Goal: Task Accomplishment & Management: Manage account settings

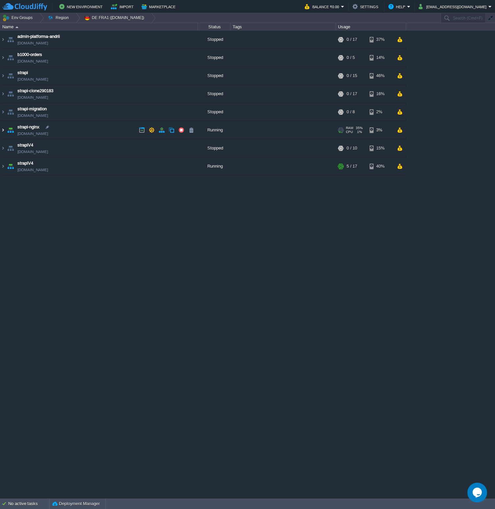
click at [3, 129] on img at bounding box center [2, 130] width 5 height 18
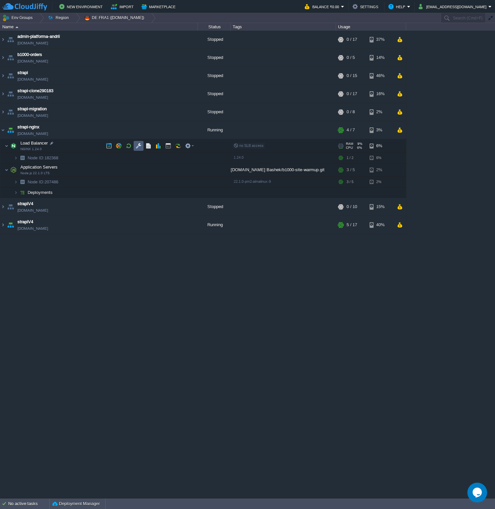
click at [139, 146] on button "button" at bounding box center [139, 146] width 6 height 6
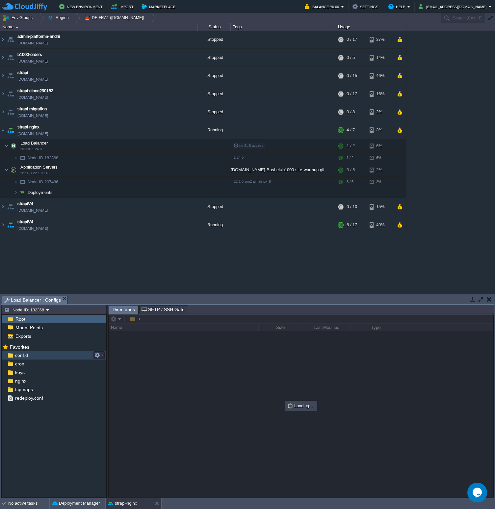
click at [59, 353] on div "conf.d" at bounding box center [54, 355] width 105 height 9
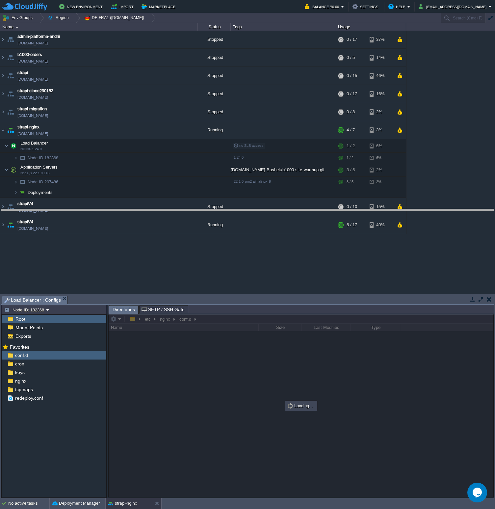
drag, startPoint x: 215, startPoint y: 298, endPoint x: 214, endPoint y: 211, distance: 86.5
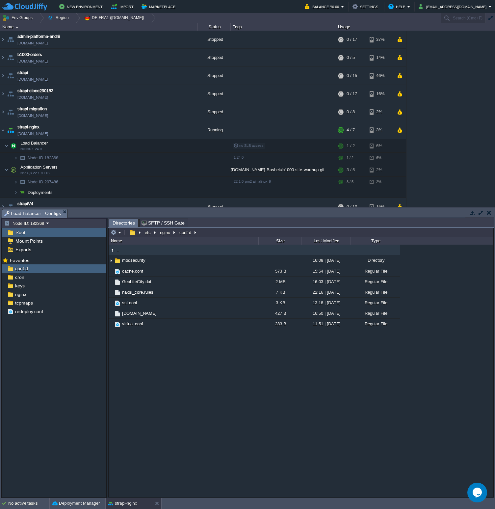
click at [129, 342] on div ".. modsecurity 16:08 | [DATE] Directory cache.conf 573 B 15:54 | [DATE] Regular…" at bounding box center [301, 370] width 385 height 252
click at [126, 326] on span "virtual.conf" at bounding box center [132, 324] width 23 height 6
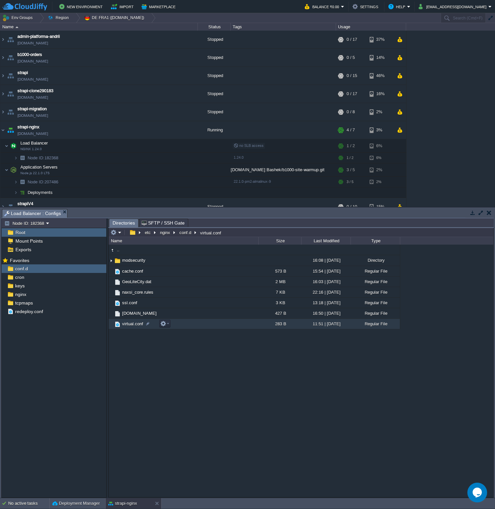
click at [126, 326] on span "virtual.conf" at bounding box center [132, 324] width 23 height 6
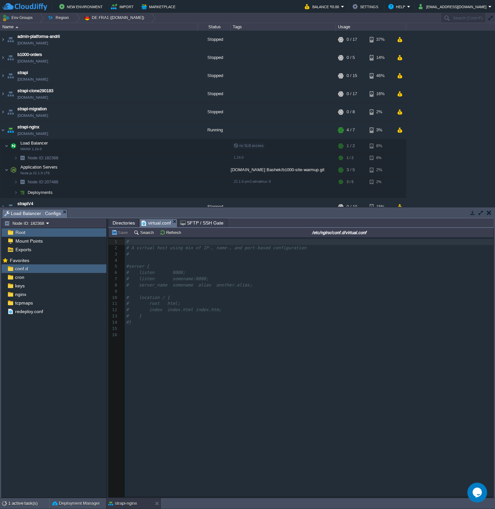
scroll to position [2, 0]
click at [154, 222] on span "virtual.conf" at bounding box center [155, 223] width 29 height 8
click at [121, 226] on span "Directories" at bounding box center [124, 223] width 22 height 8
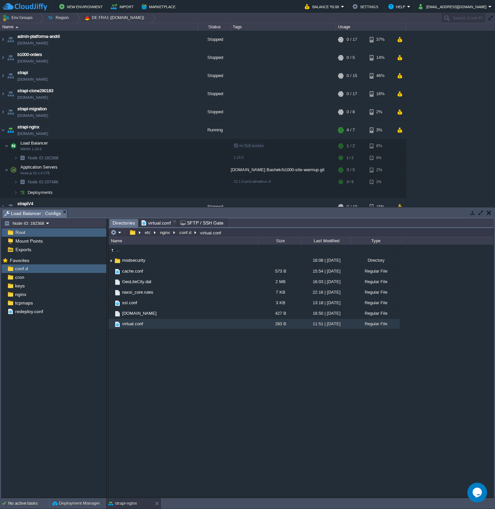
click at [34, 232] on div "Root" at bounding box center [54, 232] width 105 height 9
click at [162, 233] on button "nginx" at bounding box center [165, 232] width 13 height 6
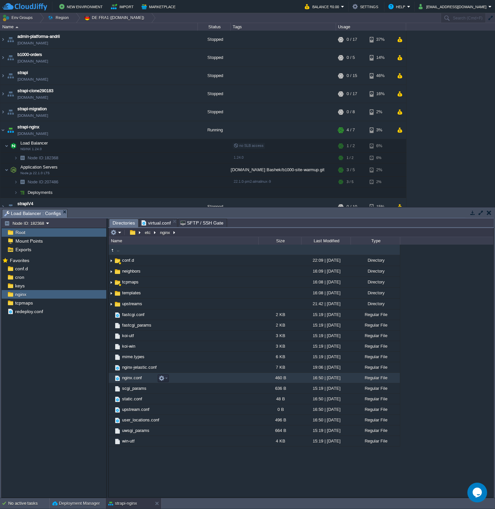
click at [135, 377] on span "nginx.conf" at bounding box center [132, 378] width 22 height 6
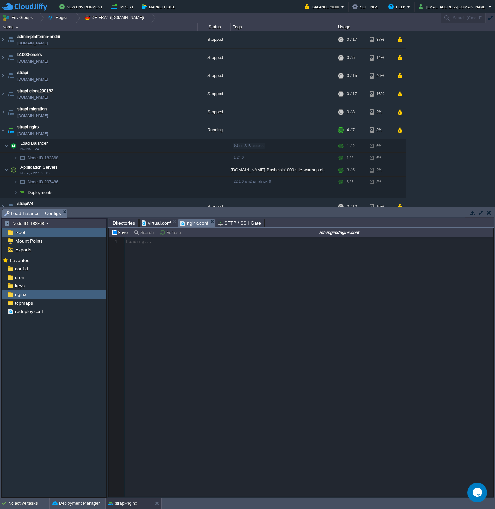
click at [234, 353] on div at bounding box center [301, 367] width 385 height 260
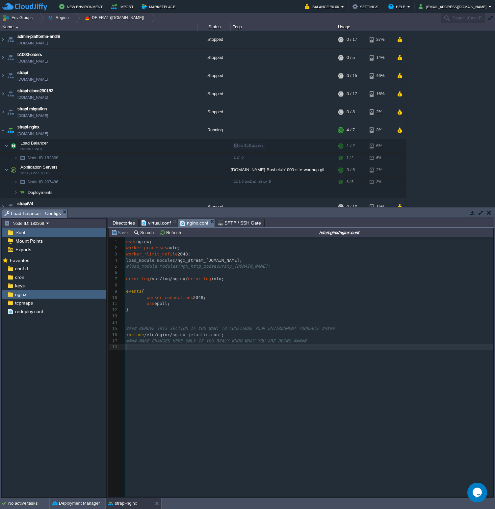
click at [234, 353] on div "18 1 user nginx; 2 worker_processes auto; 3 worker_rlimit_nofile 2048; 4 load_m…" at bounding box center [306, 371] width 394 height 269
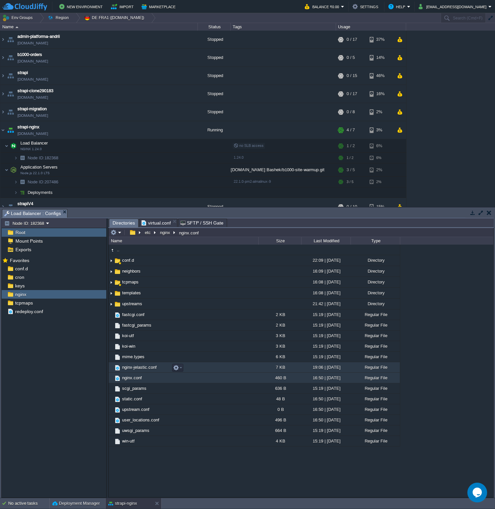
click at [206, 367] on td "nginx-jelastic.conf" at bounding box center [184, 367] width 150 height 11
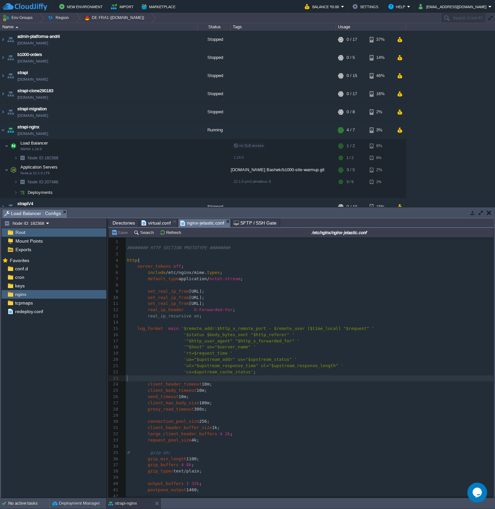
click at [223, 377] on pre "​" at bounding box center [309, 378] width 367 height 6
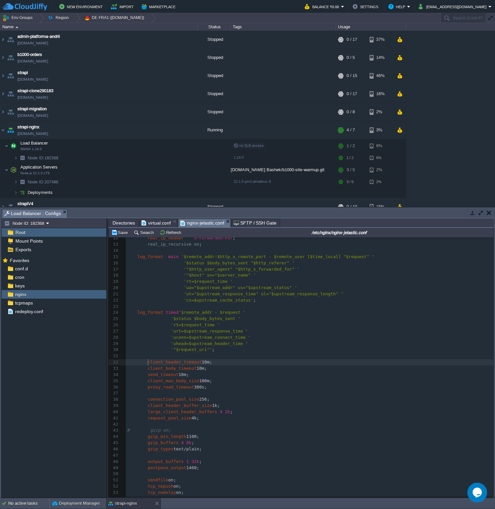
scroll to position [0, 0]
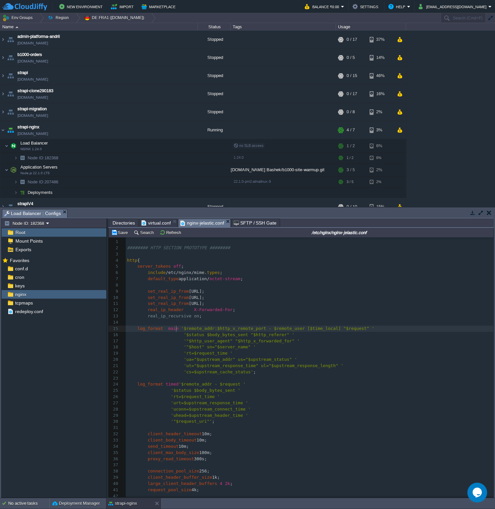
click at [176, 328] on div "xxxxxxxxxx 1 ​ 2 ######## HTTP SECTION PROTOTYPE ######## 3 ​ 4 http { 5 server…" at bounding box center [309, 456] width 367 height 434
type textarea "main"
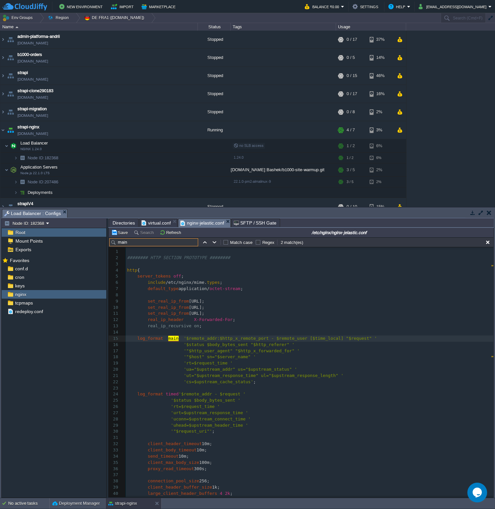
scroll to position [10, 0]
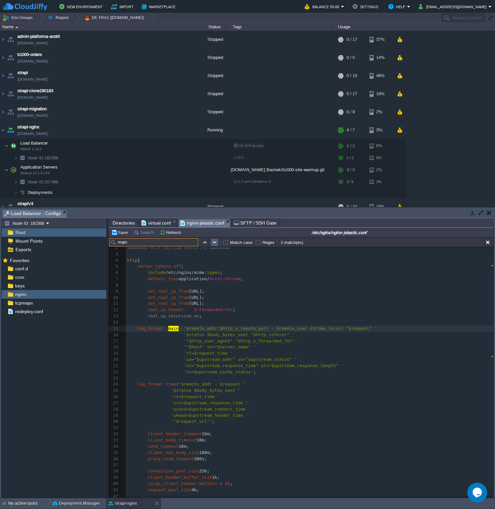
click at [214, 240] on button "button" at bounding box center [215, 242] width 6 height 6
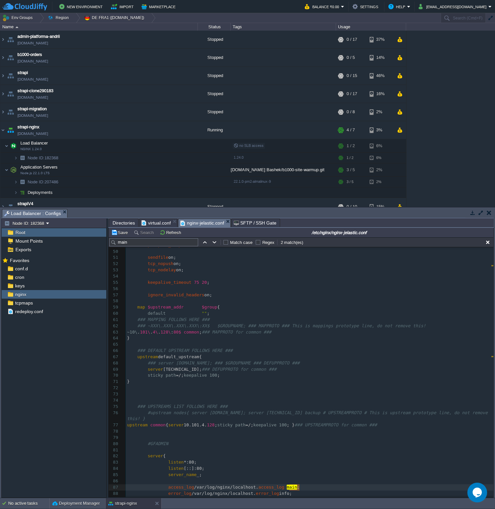
scroll to position [402, 0]
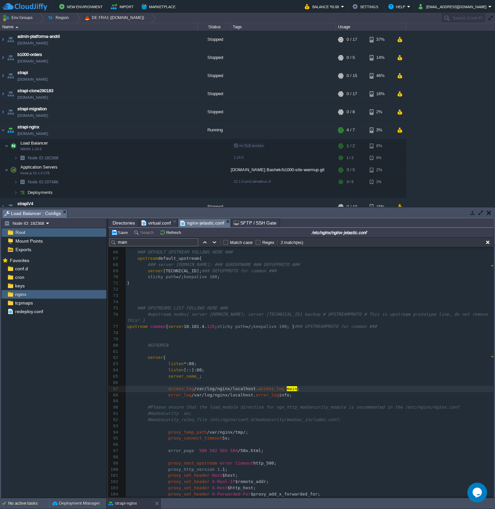
click at [234, 391] on div "x 37 ​ 38 connection_pool_size 256; 39 client_header_buffer_size 1k; 40 large_c…" at bounding box center [309, 311] width 367 height 484
click at [244, 391] on span "/var/log/nginx/localhost." at bounding box center [226, 388] width 64 height 5
click at [305, 391] on pre "access_log /var/log/nginx/localhost. access_log main ;" at bounding box center [309, 389] width 367 height 6
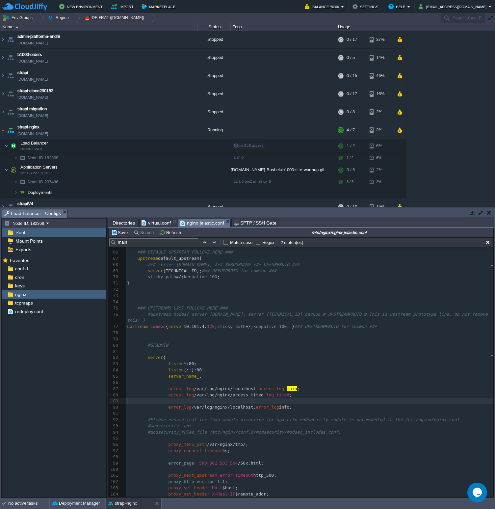
click at [318, 402] on pre "​" at bounding box center [309, 401] width 367 height 6
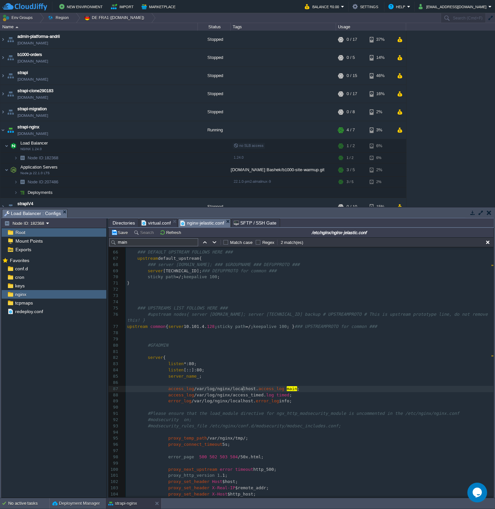
click at [242, 388] on span "/var/log/nginx/localhost." at bounding box center [226, 388] width 64 height 5
type textarea "localhost"
click at [318, 395] on pre "access_log /var/log/nginx/access_timed. log timed ;" at bounding box center [309, 395] width 367 height 6
click at [236, 396] on div "x 37 ​ 38 connection_pool_size 256; 39 client_header_buffer_size 1k; 40 large_c…" at bounding box center [309, 314] width 367 height 490
type textarea "_"
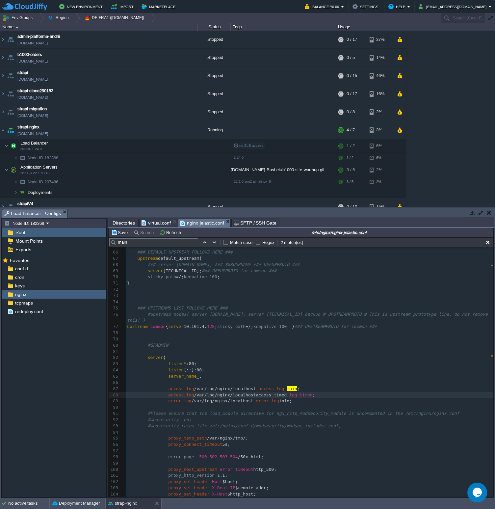
scroll to position [2, 3]
click at [319, 396] on div "x 37 ​ 38 connection_pool_size 256; 39 client_header_buffer_size 1k; 40 large_c…" at bounding box center [309, 314] width 367 height 490
click at [315, 403] on pre "error_log /var/log/nginx/localhost. error_log info;" at bounding box center [309, 401] width 367 height 6
click at [310, 408] on pre "​" at bounding box center [309, 407] width 367 height 6
click at [311, 404] on pre "error_log /var/log/nginx/localhost. error_log info;" at bounding box center [309, 401] width 367 height 6
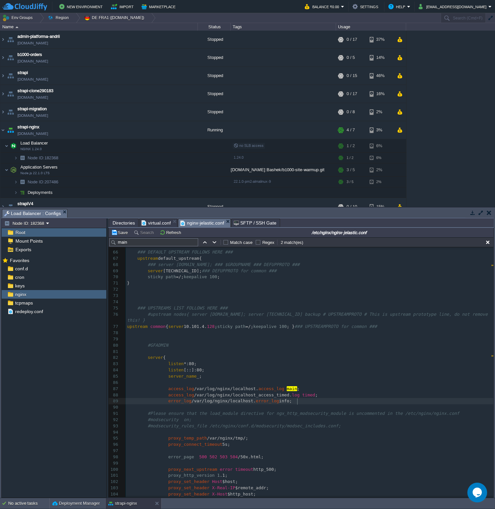
click at [340, 395] on pre "access_log /var/log/nginx/localhost_access_timed. log timed ;" at bounding box center [309, 395] width 367 height 6
click at [128, 145] on button "button" at bounding box center [129, 146] width 6 height 6
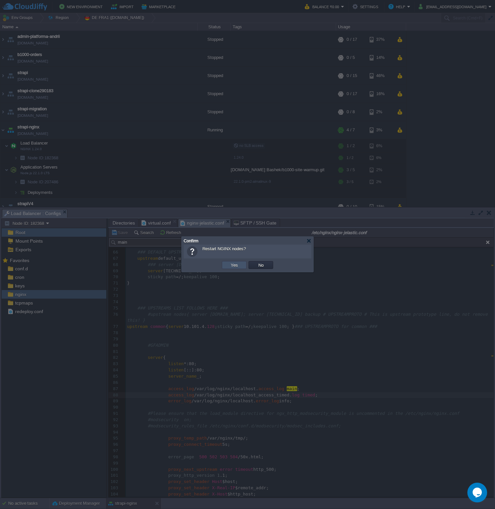
click at [233, 266] on button "Yes" at bounding box center [234, 265] width 11 height 6
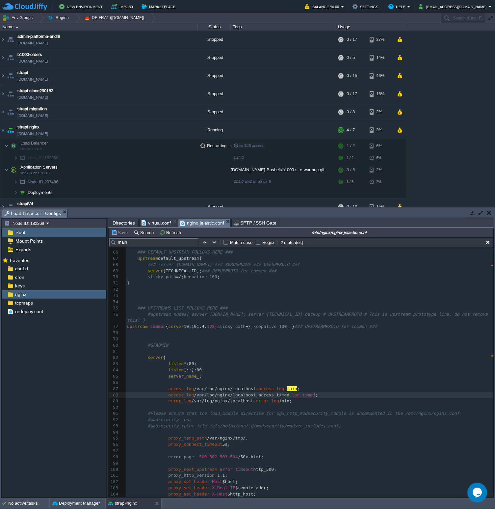
click at [435, 147] on div "admin-platforma-andrii [DOMAIN_NAME] Stopped + Add to Env Group RAM 0% CPU 0% 0…" at bounding box center [247, 119] width 495 height 176
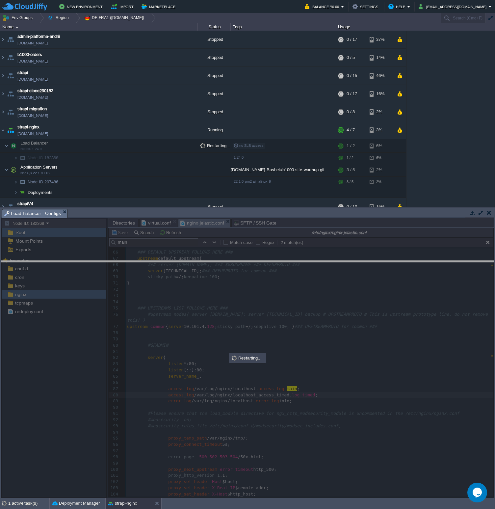
drag, startPoint x: 417, startPoint y: 209, endPoint x: 413, endPoint y: 268, distance: 59.0
click at [413, 268] on body "New Environment Import Marketplace Bonus ₹0.00 Upgrade Account Balance ₹0.00 Se…" at bounding box center [247, 254] width 495 height 509
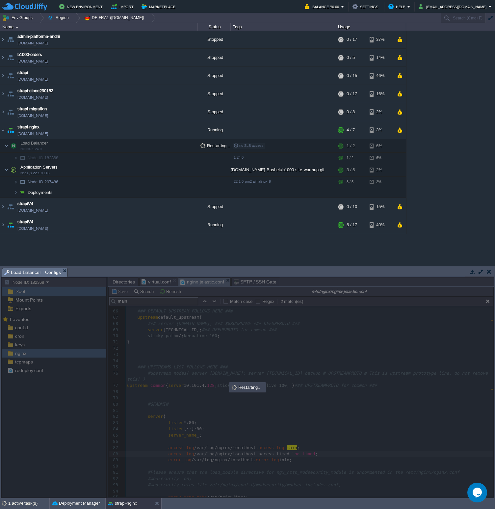
click at [450, 191] on div "admin-platforma-andrii [DOMAIN_NAME] Stopped + Add to Env Group RAM 0% CPU 0% 0…" at bounding box center [247, 148] width 495 height 235
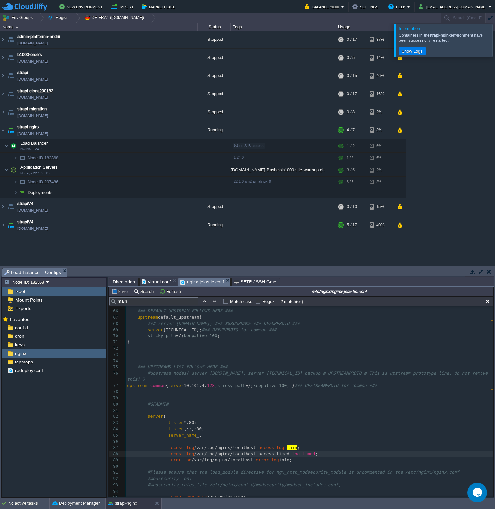
click at [494, 44] on div at bounding box center [503, 40] width 0 height 32
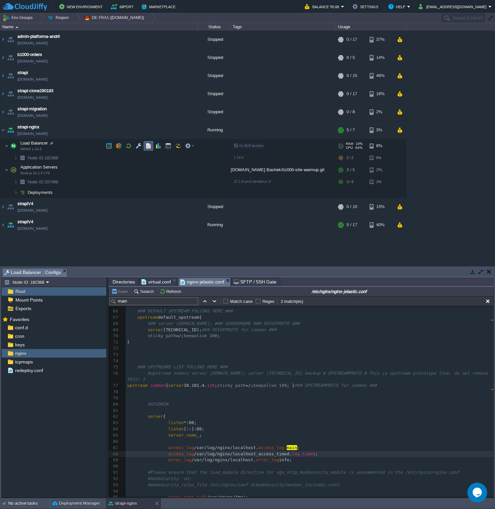
click at [145, 148] on td at bounding box center [148, 146] width 10 height 10
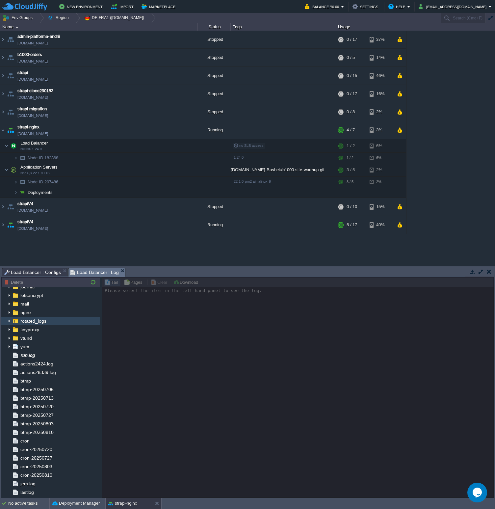
scroll to position [0, 0]
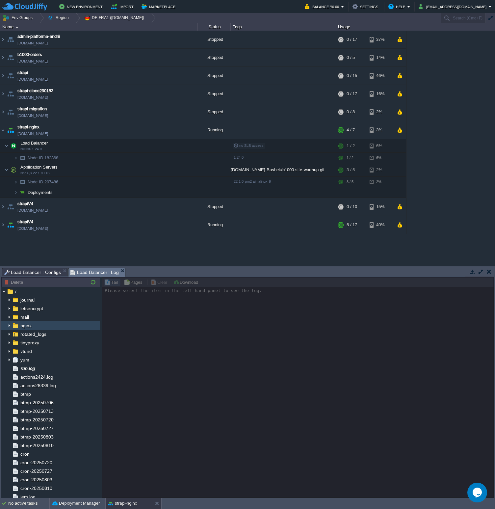
click at [10, 325] on img at bounding box center [9, 325] width 5 height 9
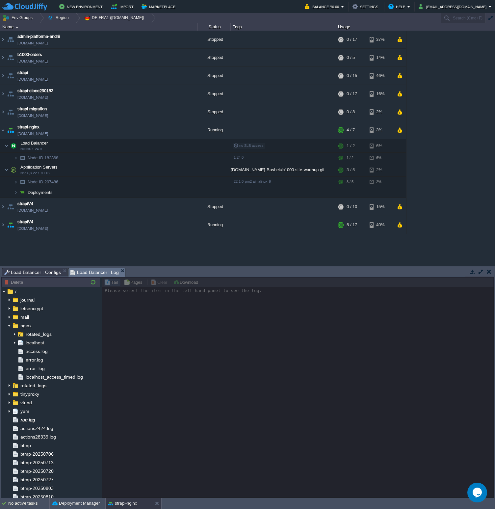
click at [65, 375] on span "localhost_access_timed.log" at bounding box center [54, 377] width 60 height 6
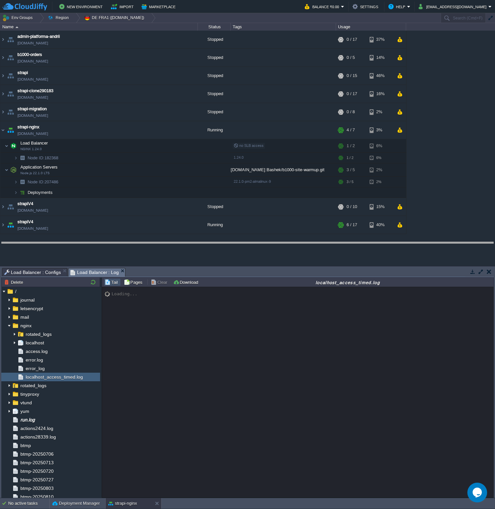
drag, startPoint x: 271, startPoint y: 268, endPoint x: 269, endPoint y: 242, distance: 26.1
click at [269, 242] on body "New Environment Import Marketplace Bonus ₹0.00 Upgrade Account Balance ₹0.00 Se…" at bounding box center [247, 254] width 495 height 509
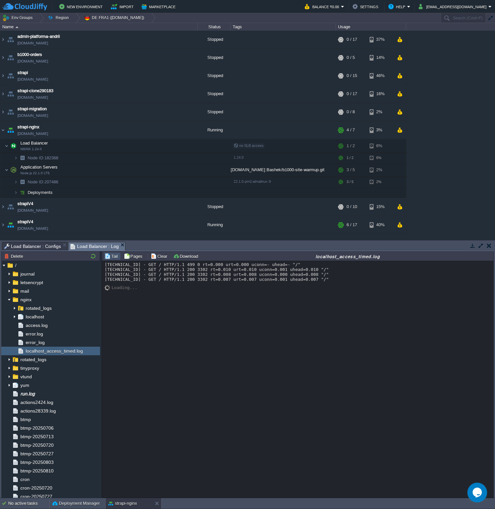
click at [222, 280] on div "[TECHNICAL_ID] - GET / HTTP/1.1 499 0 rt=0.000 urt=0.000 uconn=- uhead=- "/" [T…" at bounding box center [298, 272] width 386 height 20
click at [188, 265] on div "[TECHNICAL_ID] - GET / HTTP/1.1 499 0 rt=0.000 urt=0.000 uconn=- uhead=- "/" [T…" at bounding box center [298, 272] width 386 height 20
copy div "499"
click at [205, 319] on div "[TECHNICAL_ID] - GET / HTTP/1.1 499 0 rt=0.000 urt=0.000 uconn=- uhead=- "/" [T…" at bounding box center [297, 379] width 391 height 236
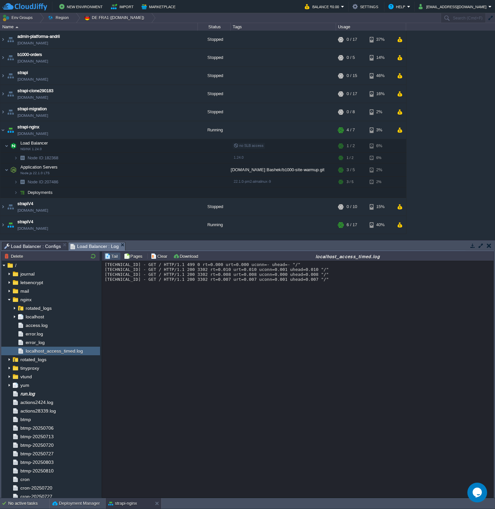
click at [260, 308] on div "[TECHNICAL_ID] - GET / HTTP/1.1 499 0 rt=0.000 urt=0.000 uconn=- uhead=- "/" [T…" at bounding box center [297, 379] width 391 height 236
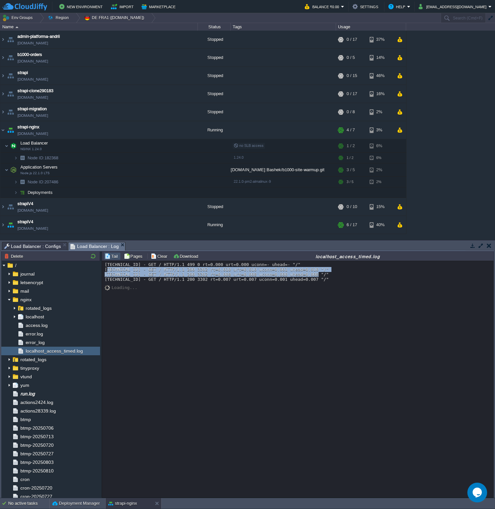
drag, startPoint x: 331, startPoint y: 277, endPoint x: 109, endPoint y: 270, distance: 222.8
click at [109, 270] on div "[TECHNICAL_ID] - GET / HTTP/1.1 499 0 rt=0.000 urt=0.000 uconn=- uhead=- "/" [T…" at bounding box center [298, 272] width 386 height 20
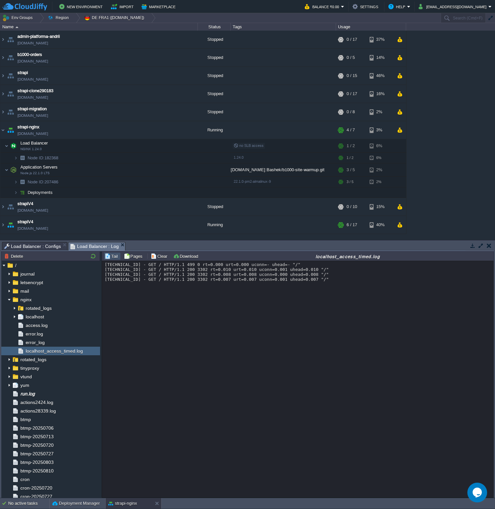
click at [109, 270] on div "[TECHNICAL_ID] - GET / HTTP/1.1 499 0 rt=0.000 urt=0.000 uconn=- uhead=- "/" [T…" at bounding box center [298, 272] width 386 height 20
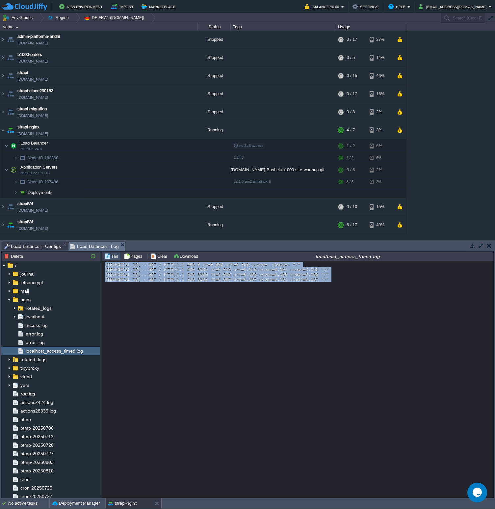
drag, startPoint x: 105, startPoint y: 265, endPoint x: 378, endPoint y: 283, distance: 274.0
click at [379, 283] on div "[TECHNICAL_ID] - GET / HTTP/1.1 499 0 rt=0.000 urt=0.000 uconn=- uhead=- "/" [T…" at bounding box center [297, 379] width 391 height 236
copy div "[TECHNICAL_ID] - GET / HTTP/1.1 499 0 rt=0.000 urt=0.000 uconn=- uhead=- "/" [T…"
click at [227, 286] on div "[TECHNICAL_ID] - GET / HTTP/1.1 499 0 rt=0.000 urt=0.000 uconn=- uhead=- "/" [T…" at bounding box center [297, 379] width 391 height 236
drag, startPoint x: 344, startPoint y: 277, endPoint x: 102, endPoint y: 264, distance: 242.1
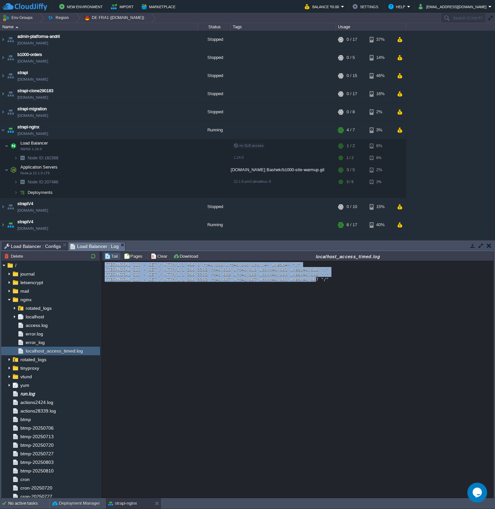
click at [102, 264] on div "[TECHNICAL_ID] - GET / HTTP/1.1 499 0 rt=0.000 urt=0.000 uconn=- uhead=- "/" [T…" at bounding box center [297, 379] width 391 height 236
copy div "[TECHNICAL_ID] - GET / HTTP/1.1 499 0 rt=0.000 urt=0.000 uconn=- uhead=- "/" [T…"
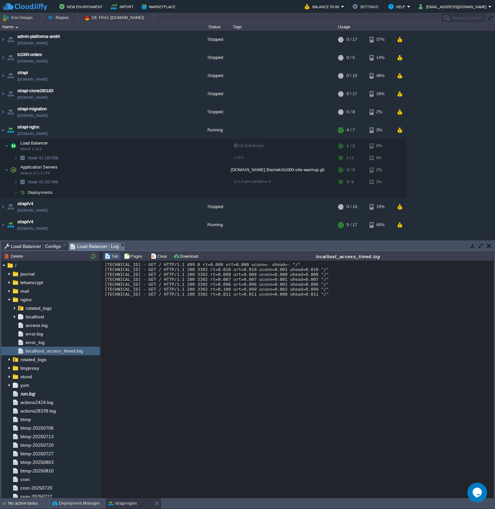
click at [178, 367] on div "[TECHNICAL_ID] - GET / HTTP/1.1 499 0 rt=0.000 urt=0.000 uconn=- uhead=- "/" [T…" at bounding box center [297, 379] width 391 height 236
click at [132, 289] on div "[TECHNICAL_ID] - GET / HTTP/1.1 499 0 rt=0.000 urt=0.000 uconn=- uhead=- "/" [T…" at bounding box center [298, 279] width 386 height 35
click at [159, 351] on div "[TECHNICAL_ID] - GET / HTTP/1.1 499 0 rt=0.000 urt=0.000 uconn=- uhead=- "/" [T…" at bounding box center [297, 379] width 391 height 236
click at [261, 334] on div "[TECHNICAL_ID] - GET / HTTP/1.1 499 0 rt=0.000 urt=0.000 uconn=- uhead=- "/" [T…" at bounding box center [297, 379] width 391 height 236
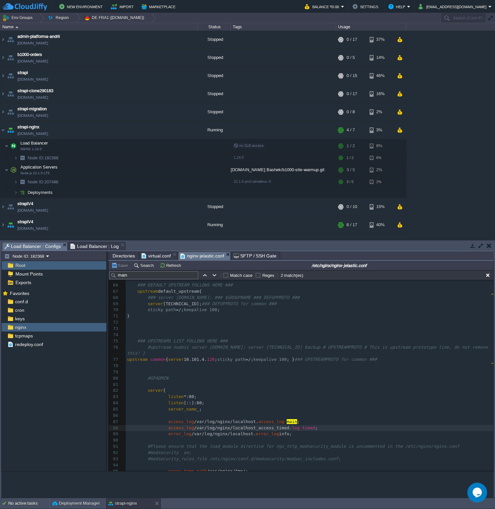
click at [34, 248] on span "Load Balancer : Configs" at bounding box center [32, 246] width 57 height 8
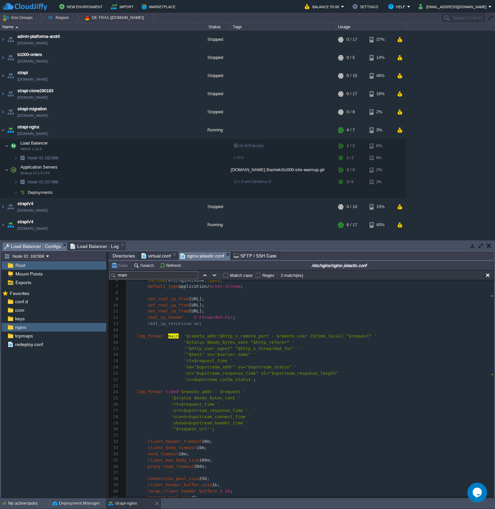
scroll to position [37, 0]
click at [168, 390] on div "x access_log /var/log/nginx/localhost_access_timed. log timed ; 1 ​ 2 ######## …" at bounding box center [309, 380] width 367 height 273
click at [200, 390] on div "x access_log /var/log/nginx/localhost_access_timed. log timed ; 1 ​ 2 ######## …" at bounding box center [309, 399] width 367 height 310
type textarea "remote_addr"
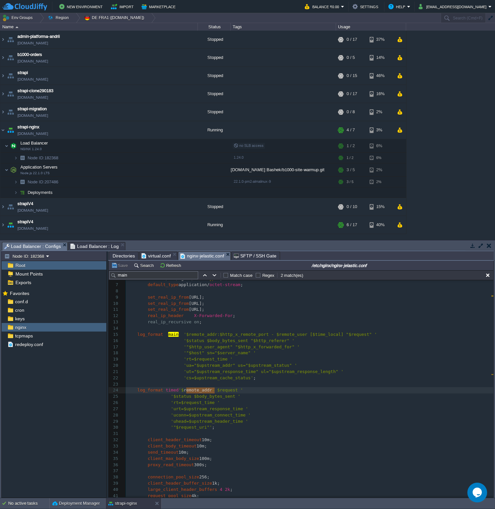
click at [204, 335] on span "'$remote_addr:$http_x_remote_port - $remote_user [$time_local] "$request" '" at bounding box center [280, 334] width 193 height 5
type textarea "remote_addr"
click at [203, 390] on div "x access_log /var/log/nginx/localhost_access_timed. log timed ; 1 ​ 2 ######## …" at bounding box center [309, 399] width 367 height 310
type textarea "remote_addr"
click at [244, 334] on span "'$remote_addr:$http_x_remote_port - $remote_user [$time_local] "$request" '" at bounding box center [280, 334] width 193 height 5
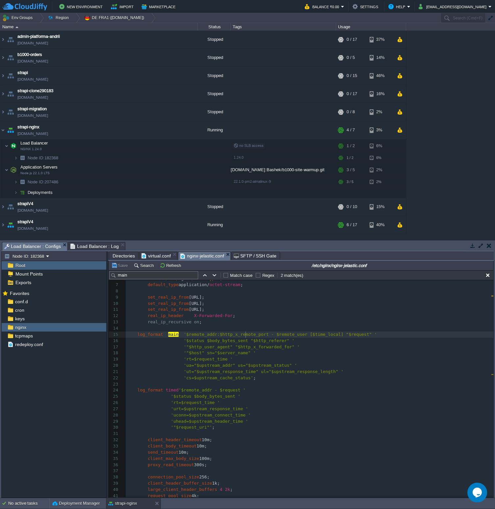
type textarea "http_x_remote_port"
click at [245, 392] on div "x access_log /var/log/nginx/localhost_access_timed. log timed ; 1 ​ 2 ######## …" at bounding box center [309, 399] width 367 height 310
click at [261, 382] on pre "​" at bounding box center [309, 384] width 367 height 6
click at [195, 429] on div "x access_log /var/log/nginx/localhost_access_timed. log timed ; 1 ​ 2 ######## …" at bounding box center [309, 399] width 367 height 310
type textarea "request_uri"
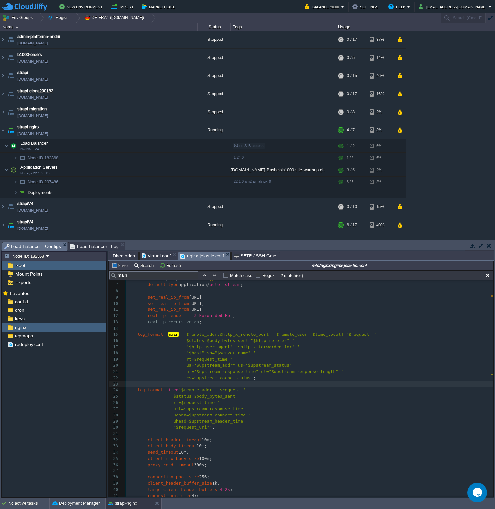
click at [263, 383] on pre "​" at bounding box center [309, 384] width 367 height 6
click at [242, 379] on span "'cs=$upstream_cache_status'" at bounding box center [218, 377] width 69 height 5
click at [232, 371] on span "'ut="$upstream_response_time" ul="$upstream_response_length" '" at bounding box center [264, 371] width 160 height 5
click at [222, 365] on div "x access_log /var/log/nginx/localhost_access_timed. log timed ; 1 ​ 2 ######## …" at bounding box center [309, 399] width 367 height 310
click at [208, 361] on span "'rt=$request_time '" at bounding box center [208, 358] width 49 height 5
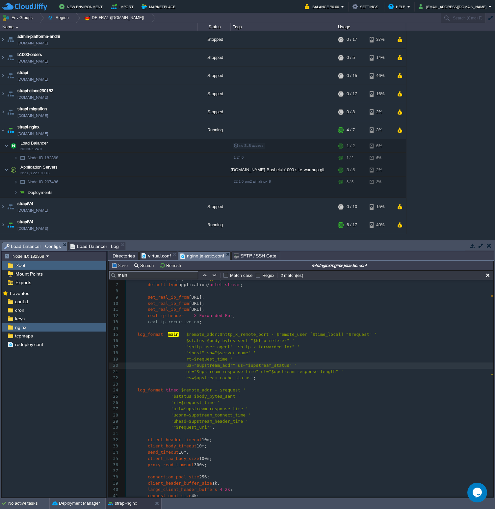
type textarea "request_time"
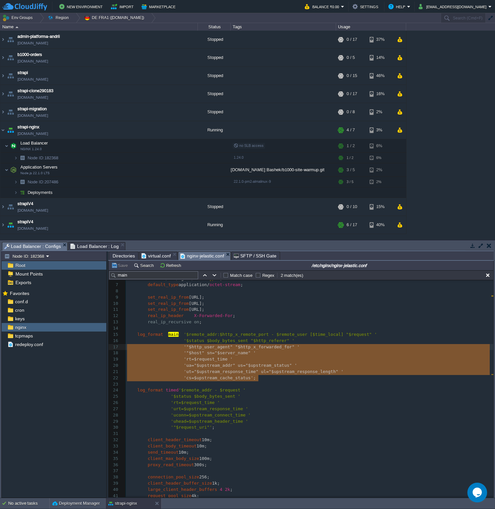
type textarea "log_format main '$remote_addr:$http_x_remote_port - $remote_user [$time_local] …"
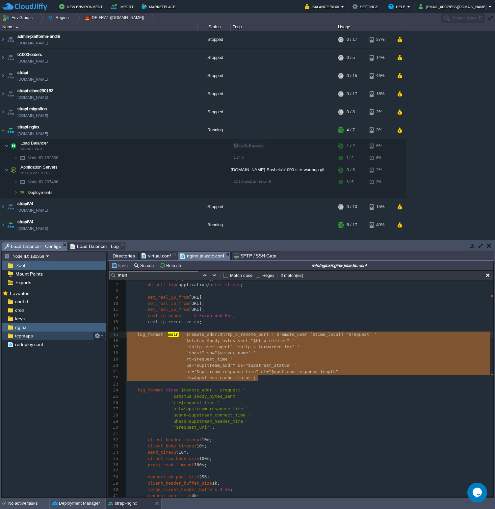
drag, startPoint x: 273, startPoint y: 378, endPoint x: 86, endPoint y: 333, distance: 192.2
click at [254, 329] on pre "​" at bounding box center [309, 328] width 367 height 6
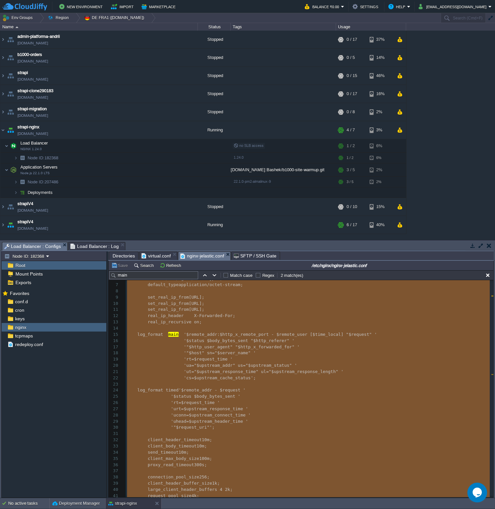
type textarea "-"
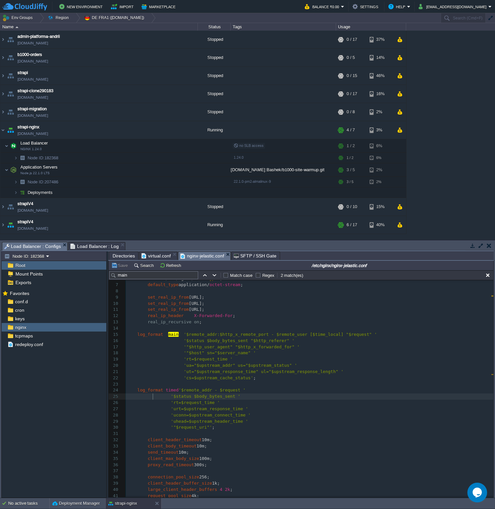
click at [153, 389] on div "x ​ 1 ​ 2 ######## HTTP SECTION PROTOTYPE ######## 3 ​ 4 http { 5 server_tokens…" at bounding box center [309, 399] width 367 height 310
type textarea "log_format"
click at [179, 395] on div "x ​ 1 ​ 2 ######## HTTP SECTION PROTOTYPE ######## 3 ​ 4 http { 5 server_tokens…" at bounding box center [309, 399] width 367 height 310
click at [187, 428] on div "x ​ 1 ​ 2 ######## HTTP SECTION PROTOTYPE ######## 3 ​ 4 http { 5 server_tokens…" at bounding box center [309, 399] width 367 height 310
type textarea "request_uri"
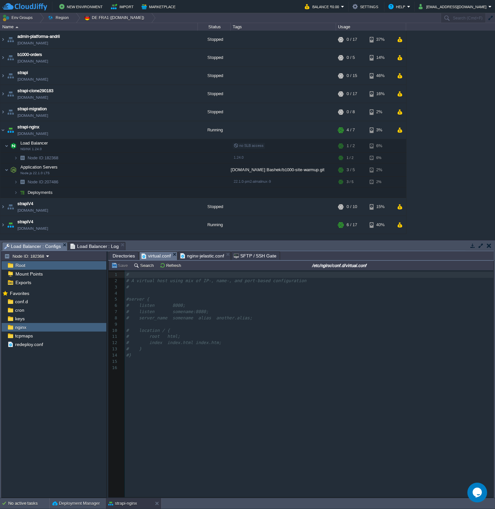
click at [152, 254] on span "virtual.conf" at bounding box center [155, 256] width 29 height 8
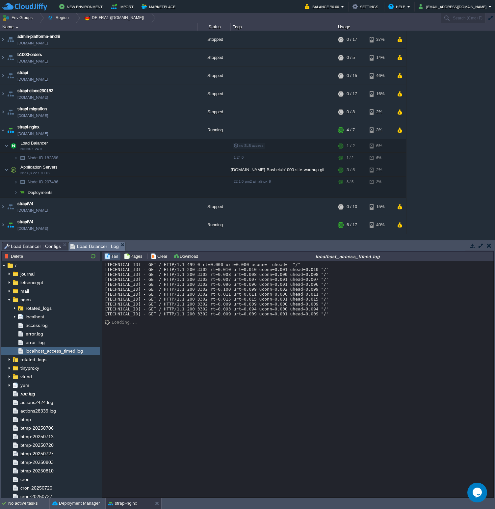
click at [94, 244] on span "Load Balancer : Log" at bounding box center [94, 246] width 49 height 8
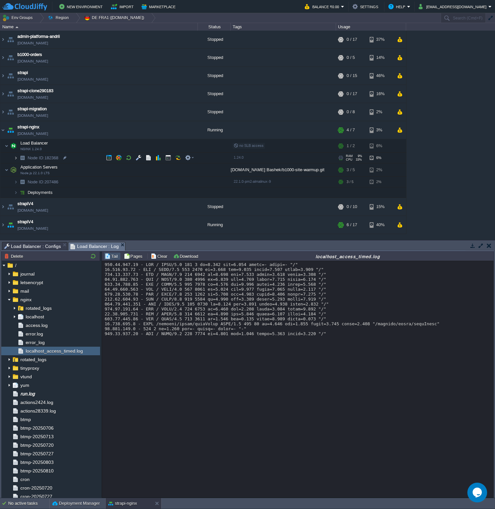
click at [15, 156] on img at bounding box center [16, 158] width 4 height 10
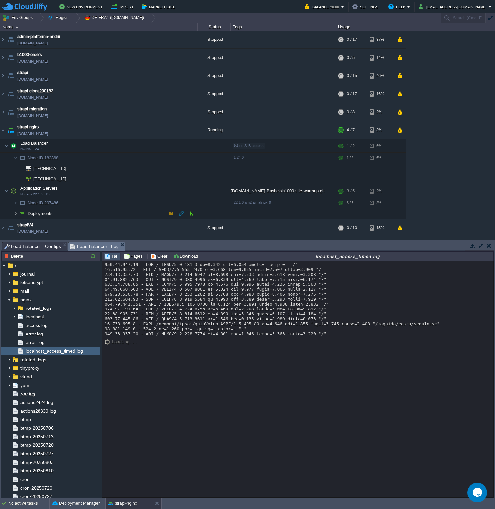
click at [16, 214] on img at bounding box center [16, 213] width 4 height 10
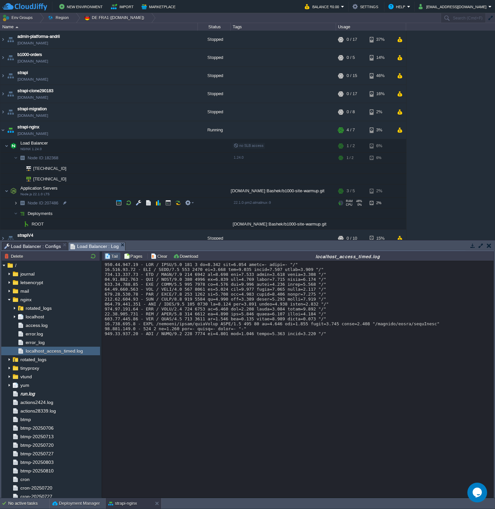
click at [15, 200] on img at bounding box center [16, 203] width 4 height 10
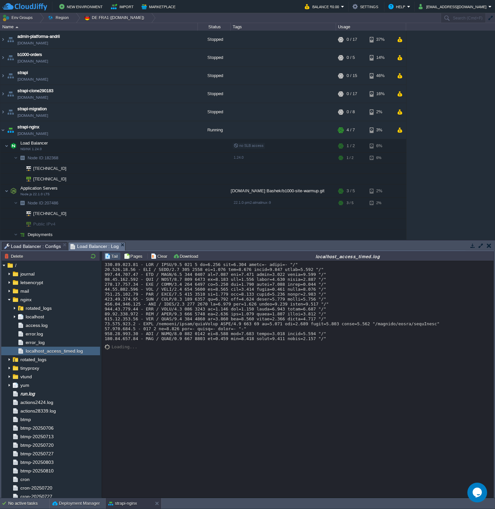
click at [42, 247] on span "Load Balancer : Configs" at bounding box center [32, 246] width 57 height 8
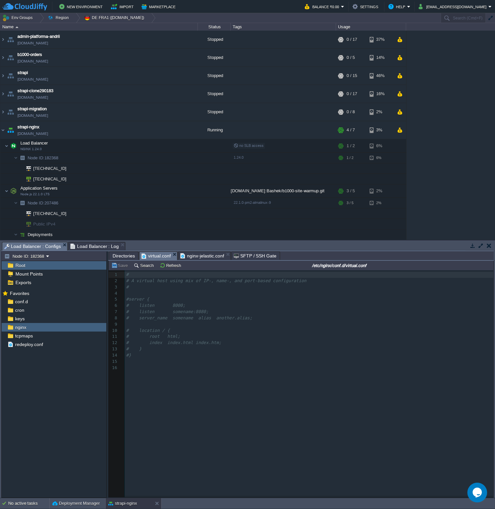
click at [205, 258] on span "nginx-jelastic.conf" at bounding box center [202, 256] width 44 height 8
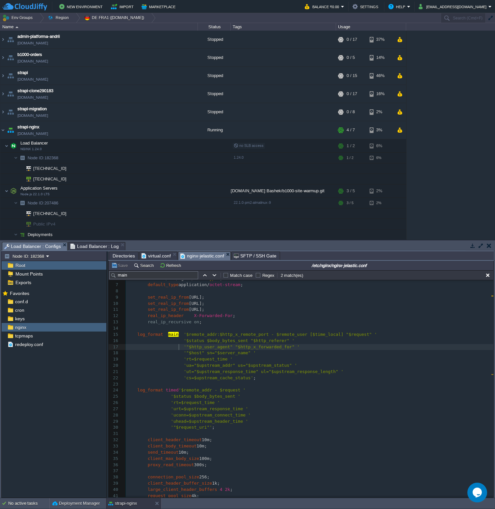
click at [179, 348] on div "x ​ 1 ​ 2 ######## HTTP SECTION PROTOTYPE ######## 3 ​ 4 http { 5 server_tokens…" at bounding box center [309, 399] width 367 height 310
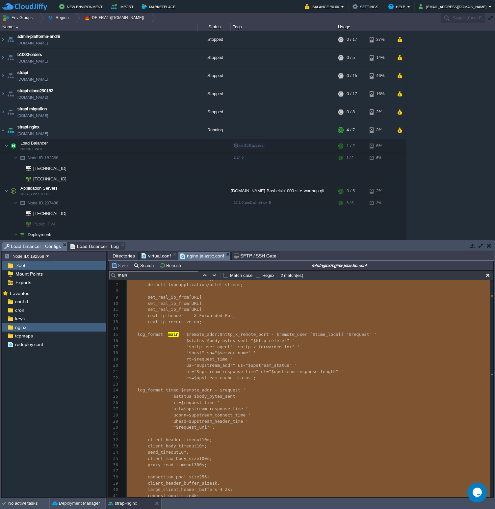
type textarea "-"
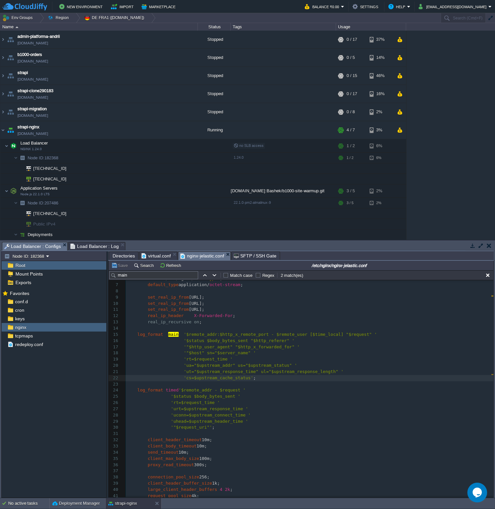
click at [100, 245] on span "Load Balancer : Log" at bounding box center [94, 246] width 49 height 8
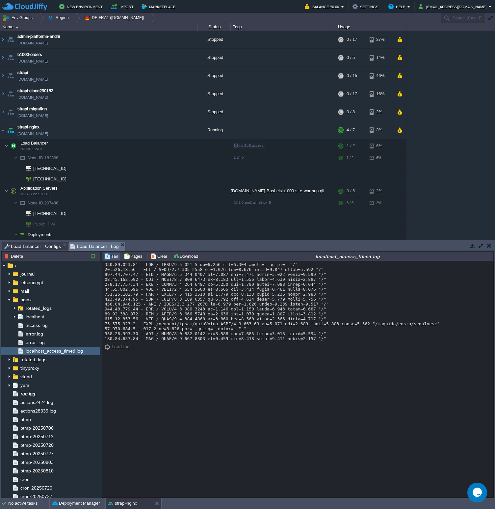
click at [168, 372] on div "Loading..." at bounding box center [297, 379] width 391 height 236
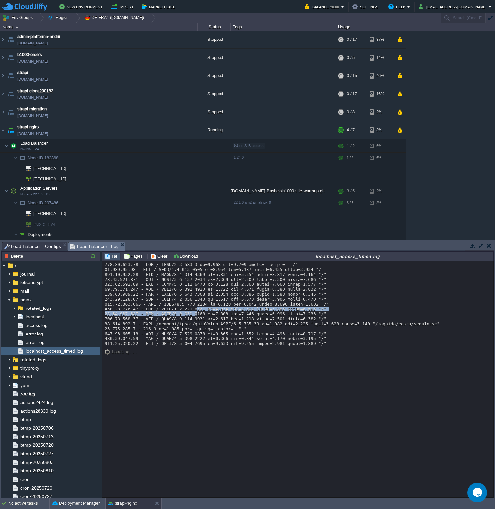
click at [196, 312] on div at bounding box center [298, 304] width 386 height 84
click at [199, 318] on div at bounding box center [298, 304] width 386 height 84
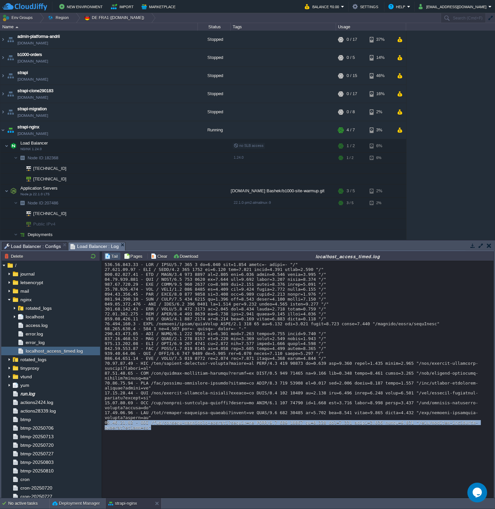
drag, startPoint x: 106, startPoint y: 421, endPoint x: 154, endPoint y: 427, distance: 48.7
click at [154, 427] on div at bounding box center [298, 346] width 386 height 168
drag, startPoint x: 162, startPoint y: 428, endPoint x: 105, endPoint y: 423, distance: 56.4
click at [105, 423] on div at bounding box center [298, 346] width 386 height 168
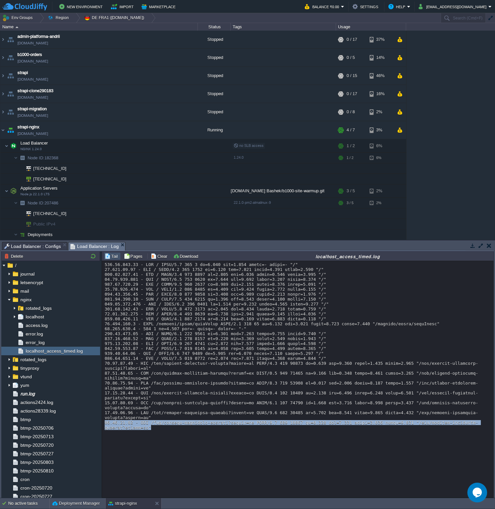
click at [159, 425] on div at bounding box center [298, 346] width 386 height 168
drag, startPoint x: 154, startPoint y: 425, endPoint x: 104, endPoint y: 420, distance: 50.3
click at [104, 420] on div "Loading..." at bounding box center [297, 379] width 391 height 236
click at [106, 423] on div at bounding box center [298, 346] width 386 height 168
drag, startPoint x: 105, startPoint y: 423, endPoint x: 152, endPoint y: 427, distance: 47.9
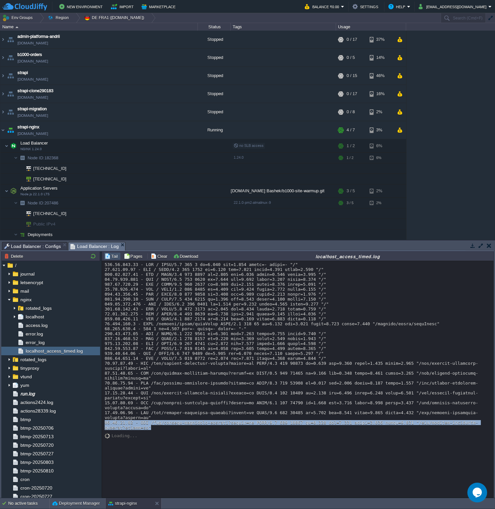
click at [153, 428] on div at bounding box center [298, 346] width 386 height 168
copy div "[TECHNICAL_ID] - GET /api/algolia-inventary-records?locale=en HTTP/1.1 200 9135…"
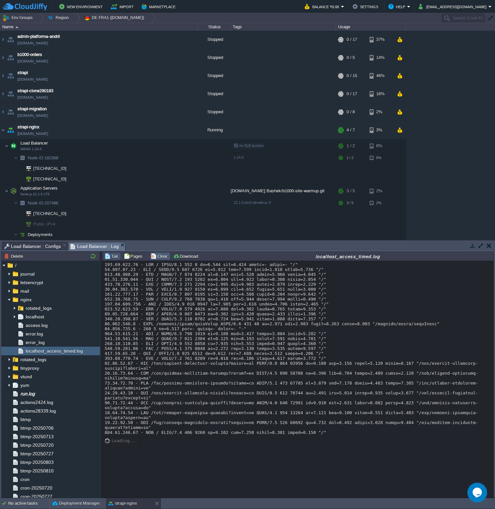
click at [157, 256] on button "Clear" at bounding box center [160, 256] width 18 height 6
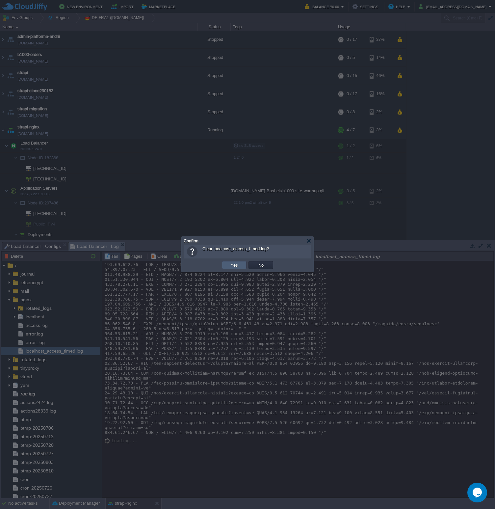
drag, startPoint x: 233, startPoint y: 264, endPoint x: 219, endPoint y: 298, distance: 37.1
click at [233, 264] on button "Yes" at bounding box center [234, 265] width 11 height 6
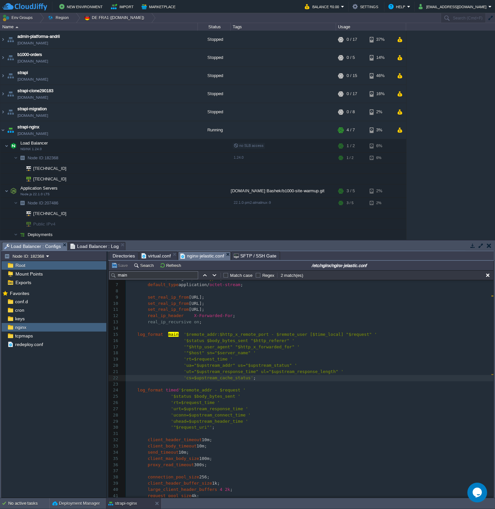
click at [40, 247] on span "Load Balancer : Configs" at bounding box center [32, 246] width 57 height 8
click at [180, 349] on pre "'"$http_user_agent" "$http_x_forwarded_for" '" at bounding box center [309, 347] width 367 height 6
click at [216, 363] on pre "'ua="$upstream_addr" us="$upstream_status" '" at bounding box center [309, 365] width 367 height 6
click at [217, 384] on pre "​" at bounding box center [309, 384] width 367 height 6
click at [216, 409] on span "'urt=$upstream_response_time '" at bounding box center [209, 408] width 77 height 5
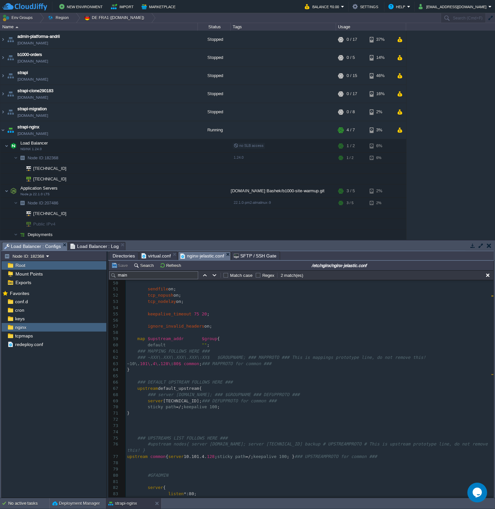
scroll to position [452, 0]
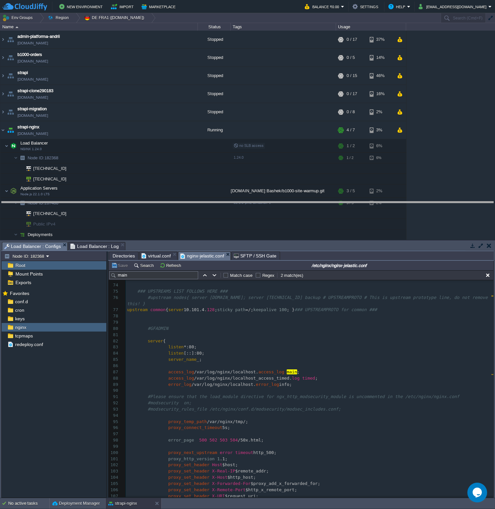
drag, startPoint x: 332, startPoint y: 243, endPoint x: 332, endPoint y: 202, distance: 41.1
click at [332, 202] on body "New Environment Import Marketplace Bonus ₹0.00 Upgrade Account Balance ₹0.00 Se…" at bounding box center [247, 254] width 495 height 509
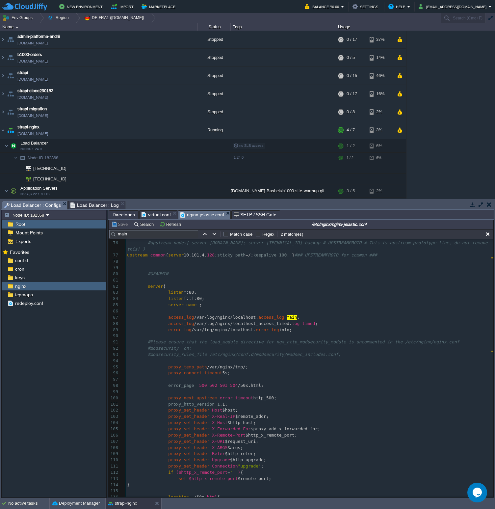
scroll to position [465, 0]
click at [300, 327] on div "x 56 ​ 57 ignore_invalid_headers on; 58 ​ 59 map $upstream_addr $group { 60 def…" at bounding box center [309, 330] width 367 height 428
type textarea "access_log /var/log/nginx/localhost_access_timed.log timed;"
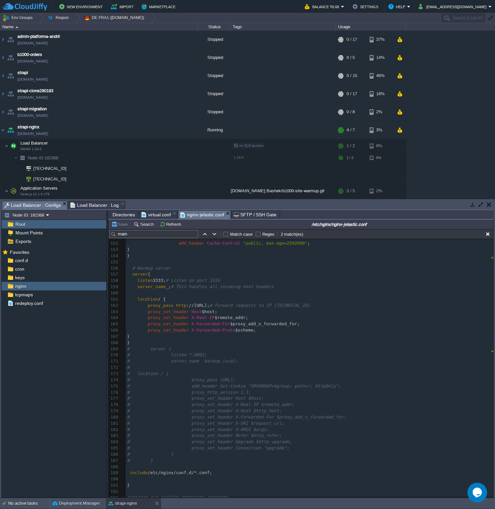
scroll to position [0, 0]
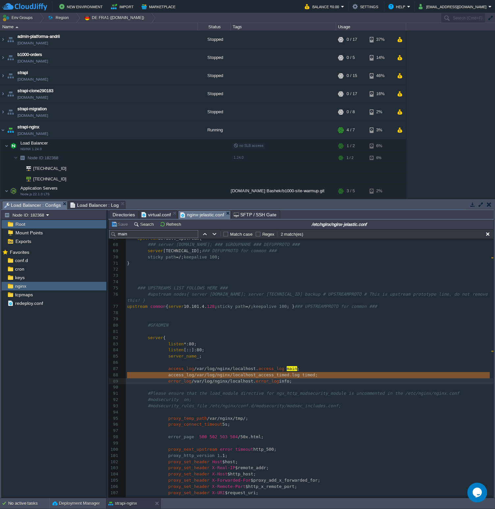
click at [119, 215] on span "Directories" at bounding box center [124, 215] width 22 height 8
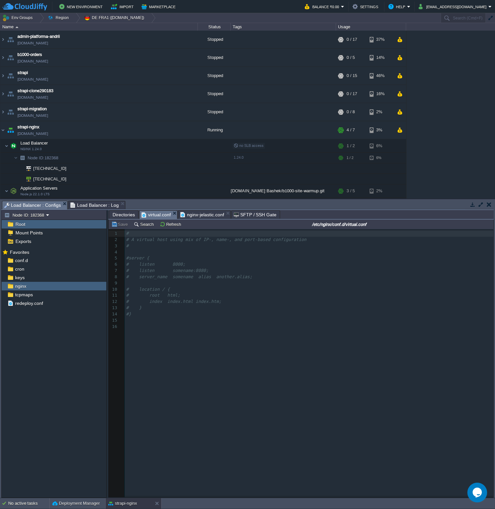
click at [156, 217] on span "virtual.conf" at bounding box center [155, 215] width 29 height 8
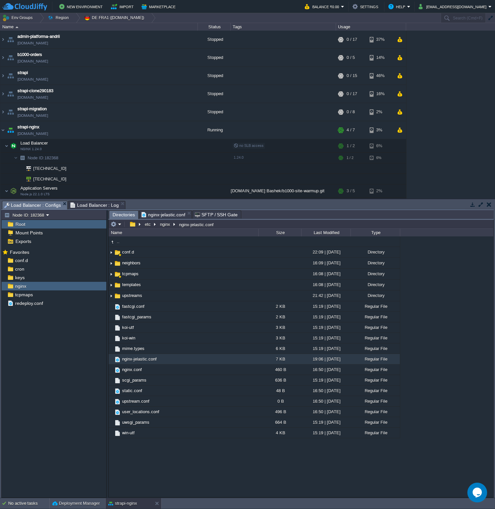
click at [163, 214] on span "nginx-jelastic.conf" at bounding box center [163, 215] width 44 height 8
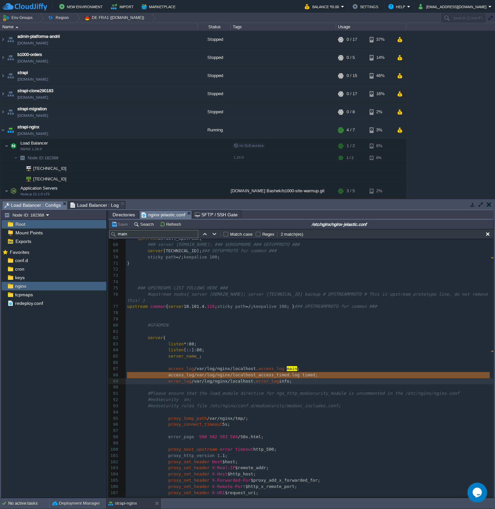
click at [212, 368] on div "x 63 ~10\ . 101\ . 4\ . 128\ : 80$ common ; ### MAPPROTO for common ### 64 } 65…" at bounding box center [309, 400] width 367 height 378
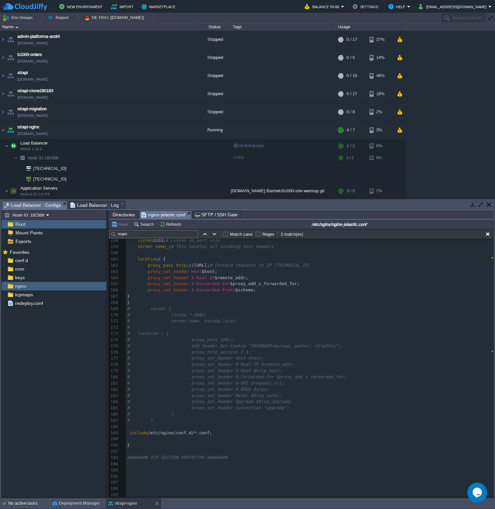
click at [123, 216] on span "Directories" at bounding box center [124, 215] width 22 height 8
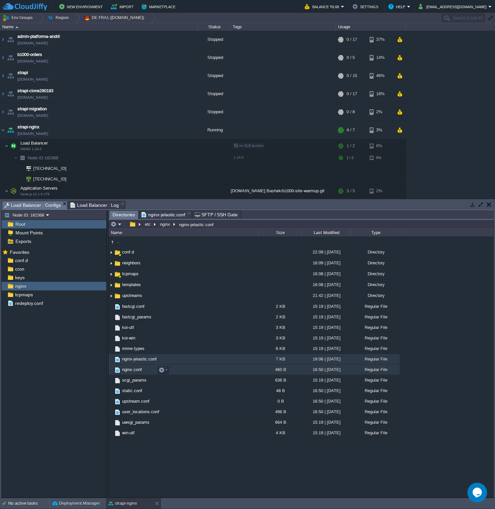
click at [196, 371] on td "nginx.conf" at bounding box center [184, 369] width 150 height 11
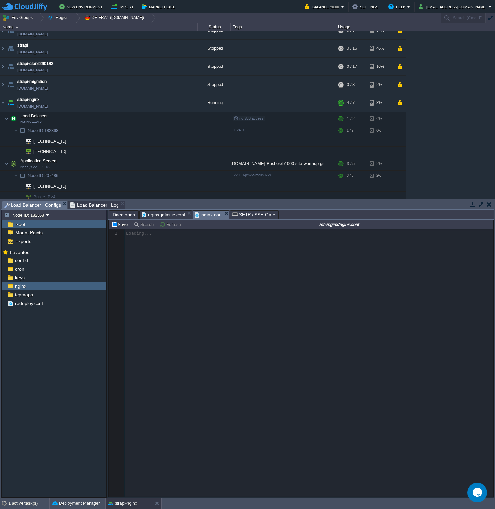
click at [173, 268] on div at bounding box center [301, 363] width 385 height 268
click at [165, 262] on div at bounding box center [301, 363] width 385 height 268
click at [164, 102] on button "button" at bounding box center [162, 103] width 6 height 6
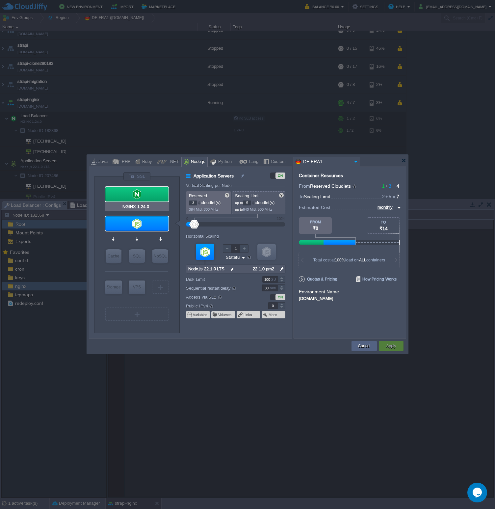
type input "Node.js 22.1.0 LTS"
click at [154, 225] on div at bounding box center [136, 223] width 63 height 14
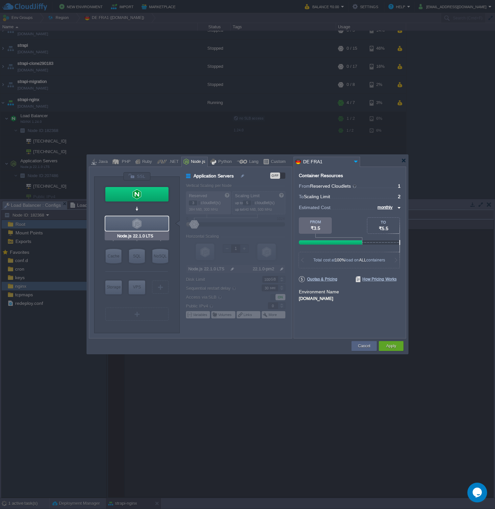
click at [155, 225] on div at bounding box center [136, 223] width 63 height 14
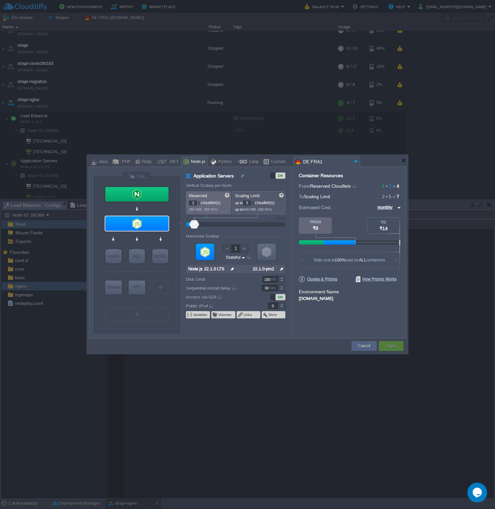
click at [199, 205] on div at bounding box center [198, 204] width 3 height 2
type input "1"
click at [199, 205] on div at bounding box center [198, 204] width 3 height 2
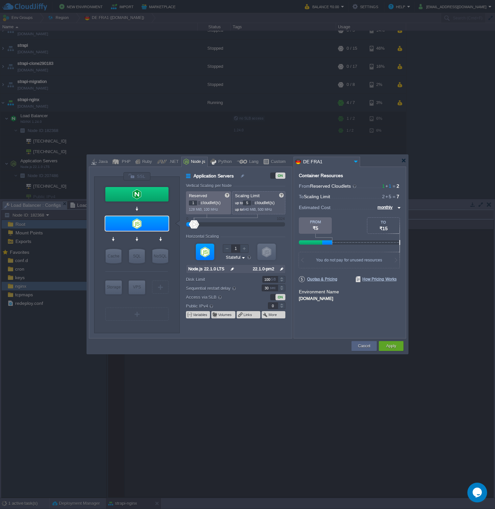
click at [255, 204] on div at bounding box center [252, 204] width 3 height 2
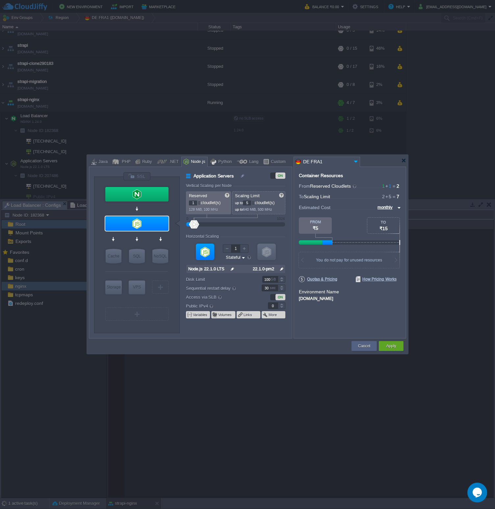
click at [255, 204] on div at bounding box center [252, 204] width 3 height 2
type input "NGINX 1.24.0"
click at [165, 192] on div at bounding box center [136, 194] width 63 height 14
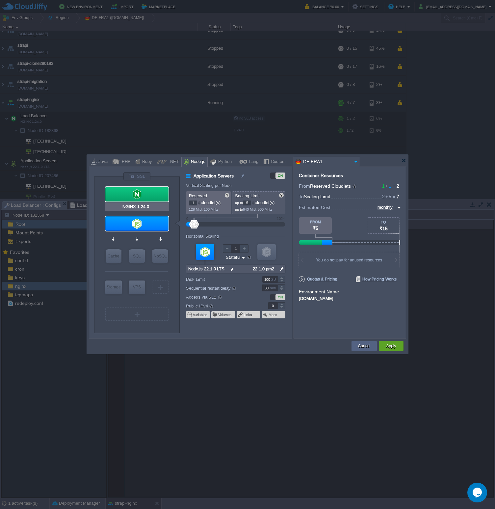
type input "Load Balancer"
type input "2"
type input "NGINX 1.24.0"
type input "null"
type input "1.24.0"
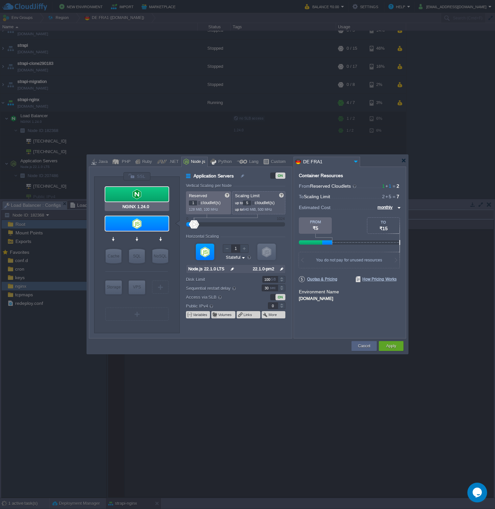
type input "20"
type input "1"
type input "2"
type input "3"
click at [200, 200] on div at bounding box center [198, 201] width 3 height 2
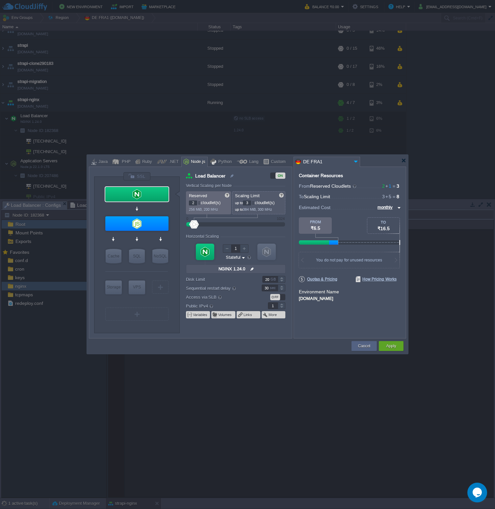
type input "3"
type input "4"
click at [200, 200] on div at bounding box center [198, 201] width 3 height 2
click at [200, 204] on div at bounding box center [198, 204] width 3 height 2
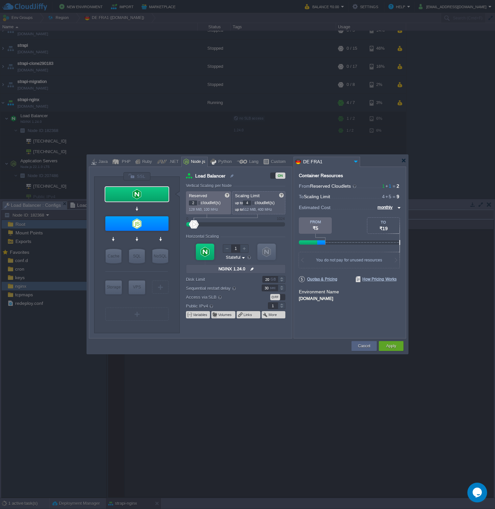
click at [200, 201] on div at bounding box center [198, 201] width 3 height 2
type input "4"
type input "5"
click at [200, 201] on div at bounding box center [198, 201] width 3 height 2
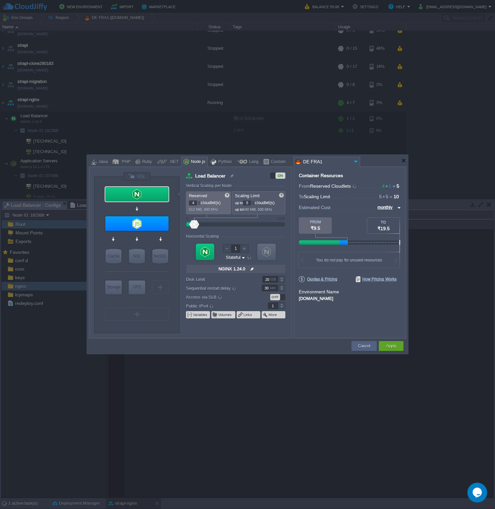
type input "5"
type input "6"
click at [200, 201] on div at bounding box center [198, 201] width 3 height 2
click at [207, 348] on td at bounding box center [220, 346] width 262 height 12
click at [199, 203] on div at bounding box center [198, 204] width 3 height 2
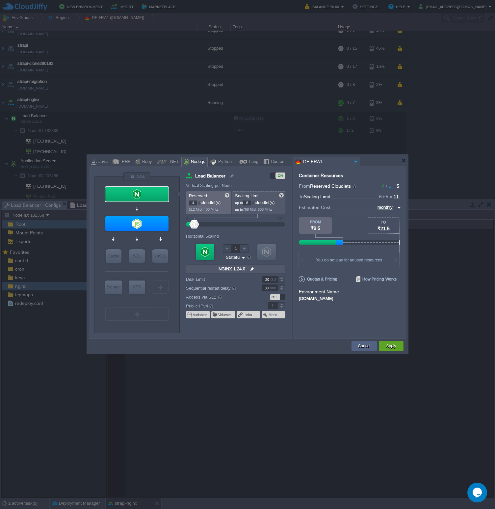
click at [234, 348] on td at bounding box center [220, 346] width 262 height 12
type input "3"
click at [199, 204] on div at bounding box center [198, 204] width 3 height 2
type input "Redis 7.2.4"
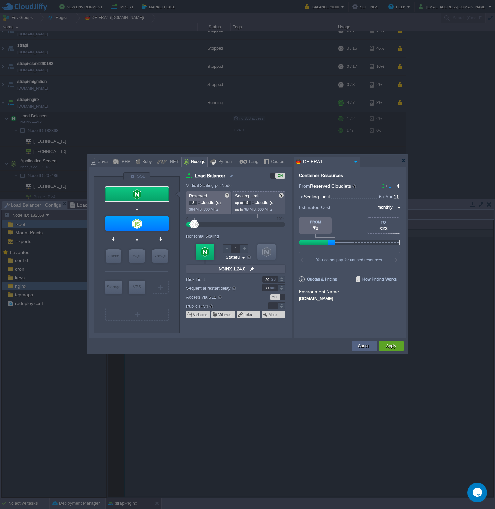
click at [255, 204] on div at bounding box center [252, 204] width 3 height 2
type input "4"
click at [255, 204] on div at bounding box center [252, 204] width 3 height 2
type input "2"
type input "3"
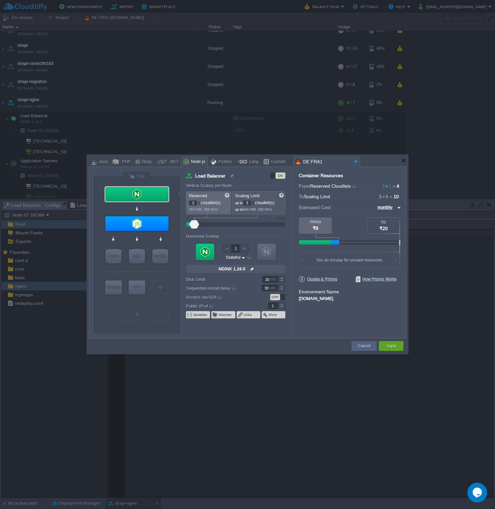
click at [255, 204] on div at bounding box center [252, 204] width 3 height 2
type input "1"
click at [255, 204] on div at bounding box center [252, 204] width 3 height 2
type input "3"
click at [255, 202] on div at bounding box center [252, 201] width 3 height 2
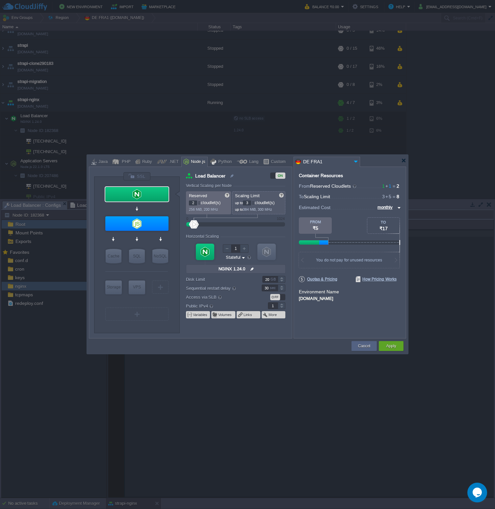
click at [199, 201] on div at bounding box center [198, 201] width 3 height 2
type input "3"
type input "4"
click at [199, 201] on div at bounding box center [198, 201] width 3 height 2
click at [298, 349] on td at bounding box center [220, 346] width 262 height 12
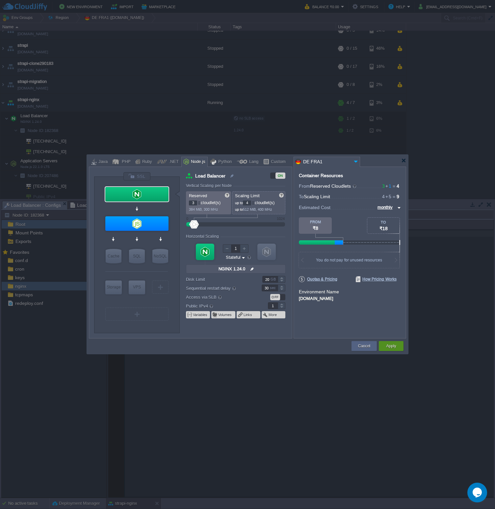
click at [393, 346] on button "Apply" at bounding box center [391, 345] width 10 height 7
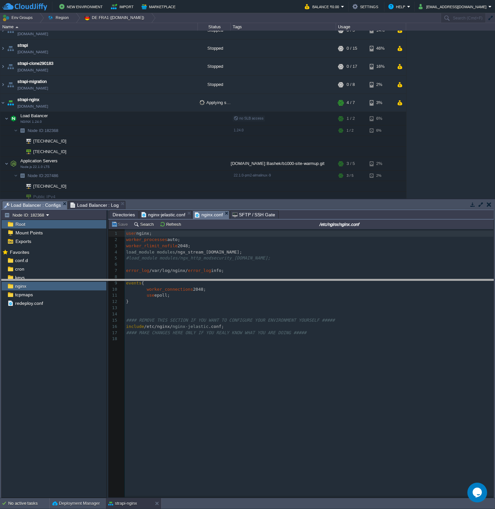
drag, startPoint x: 268, startPoint y: 204, endPoint x: 260, endPoint y: 300, distance: 96.1
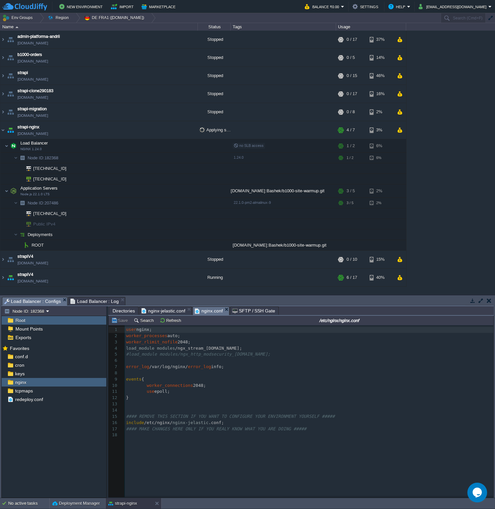
scroll to position [0, 0]
click at [453, 187] on div "admin-platforma-andrii [DOMAIN_NAME] Stopped + Add to Env Group RAM 0% CPU 0% 0…" at bounding box center [247, 163] width 495 height 264
click at [442, 138] on div "admin-platforma-andrii [DOMAIN_NAME] Stopped + Add to Env Group RAM 0% CPU 0% 0…" at bounding box center [247, 163] width 495 height 264
click at [169, 389] on pre "use epoll;" at bounding box center [310, 391] width 371 height 6
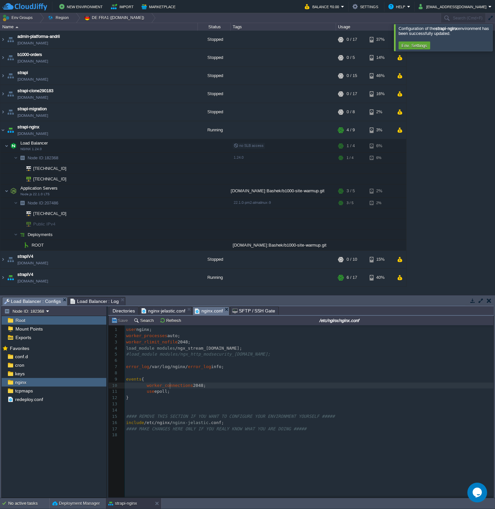
click at [171, 309] on span "nginx-jelastic.conf" at bounding box center [163, 311] width 44 height 8
click at [203, 308] on span "nginx.conf" at bounding box center [209, 311] width 28 height 8
click at [33, 384] on div "nginx" at bounding box center [54, 382] width 105 height 9
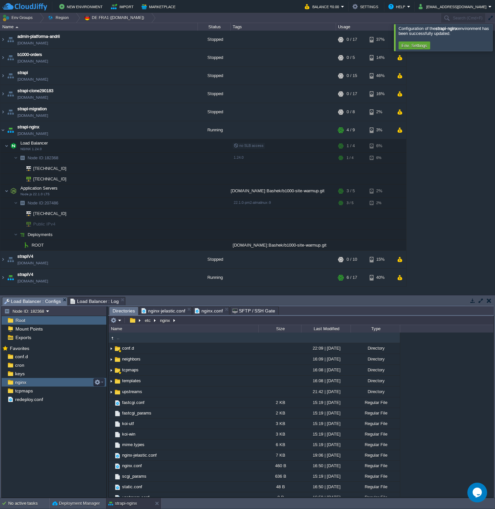
click at [33, 384] on div "nginx" at bounding box center [54, 382] width 105 height 9
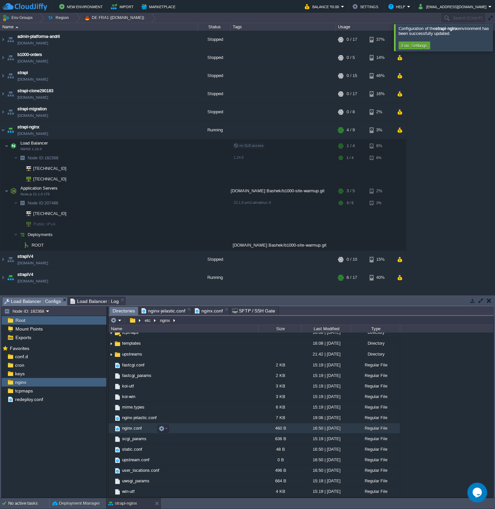
click at [197, 426] on td "nginx.conf" at bounding box center [184, 428] width 150 height 11
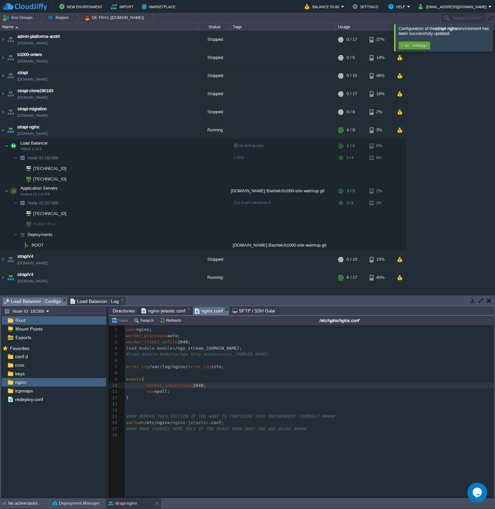
click at [121, 310] on span "Directories" at bounding box center [124, 311] width 22 height 8
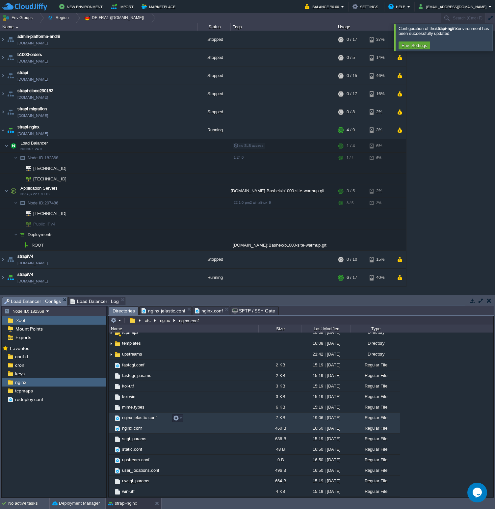
click at [202, 416] on td "nginx-jelastic.conf" at bounding box center [184, 417] width 150 height 11
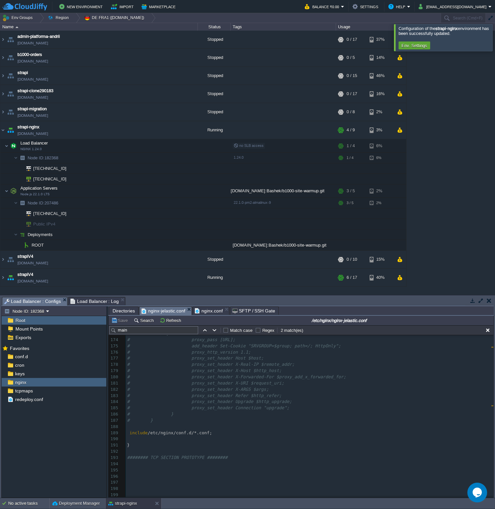
scroll to position [1081, 0]
click at [35, 356] on div "conf.d" at bounding box center [54, 356] width 105 height 9
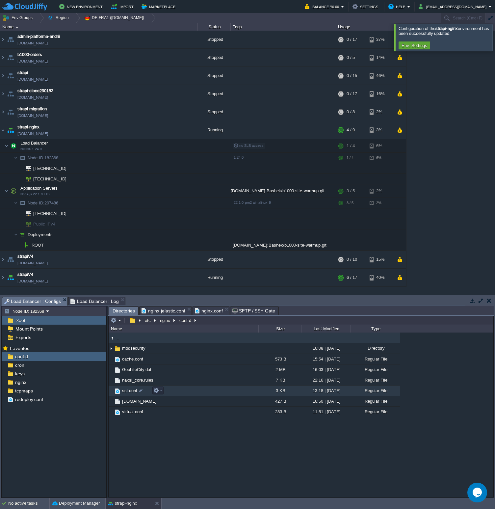
click at [194, 392] on td "ssl.conf" at bounding box center [184, 390] width 150 height 11
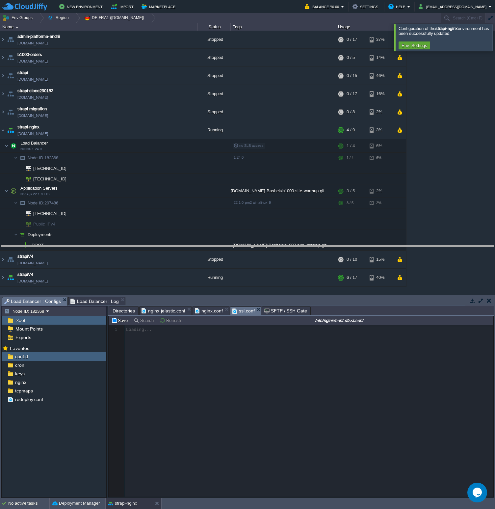
drag, startPoint x: 345, startPoint y: 301, endPoint x: 345, endPoint y: 249, distance: 51.6
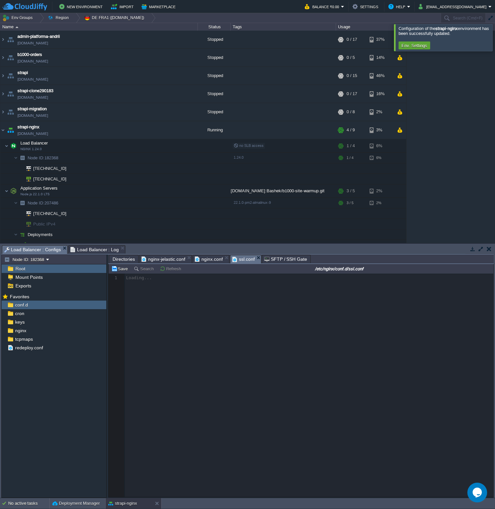
click at [494, 41] on div at bounding box center [503, 37] width 0 height 27
click at [478, 107] on div "admin-platforma-andrii [DOMAIN_NAME] Stopped + Add to Env Group RAM 0% CPU 0% 0…" at bounding box center [247, 137] width 495 height 212
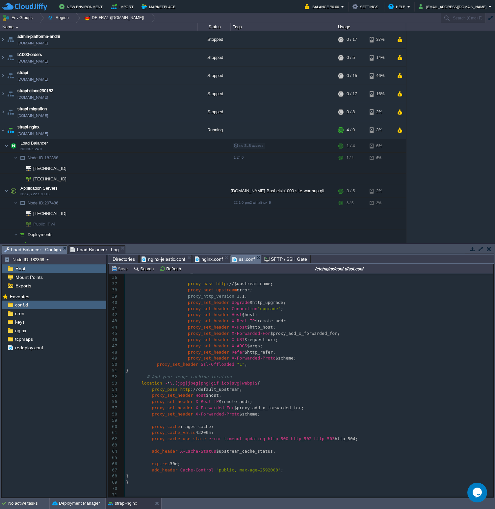
scroll to position [149, 0]
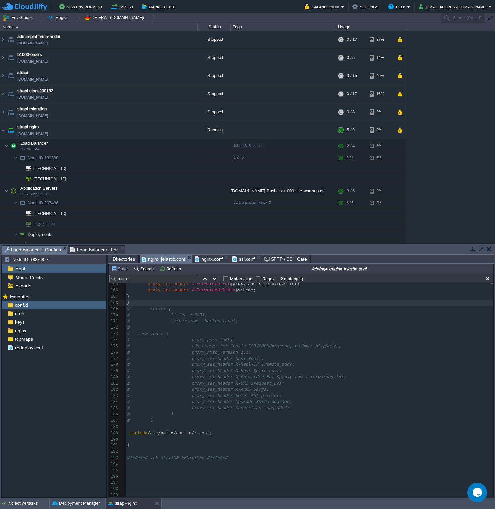
click at [162, 258] on span "nginx-jelastic.conf" at bounding box center [163, 259] width 44 height 8
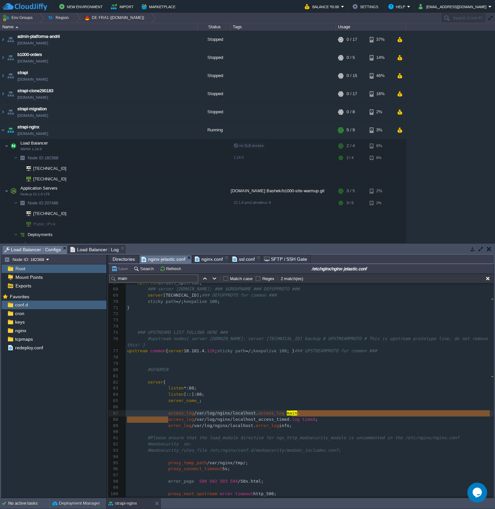
type textarea ";"
type textarea "access_log /var/log/nginx/localhost_access_timed.log timed;"
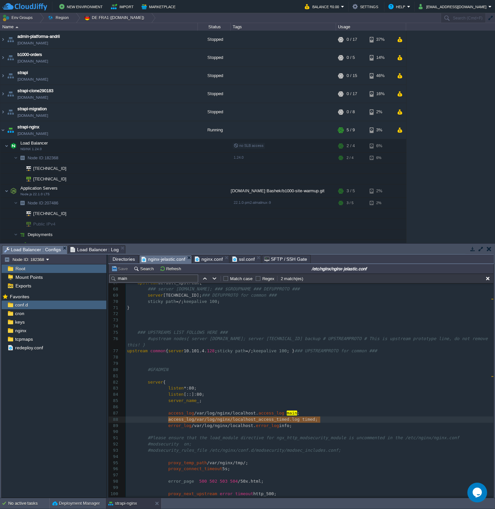
drag, startPoint x: 167, startPoint y: 421, endPoint x: 326, endPoint y: 419, distance: 158.6
click at [241, 259] on span "ssl.conf" at bounding box center [243, 259] width 22 height 8
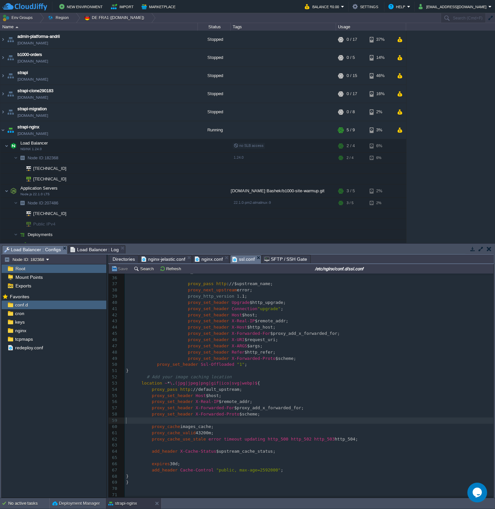
click at [182, 421] on pre "​" at bounding box center [309, 420] width 368 height 6
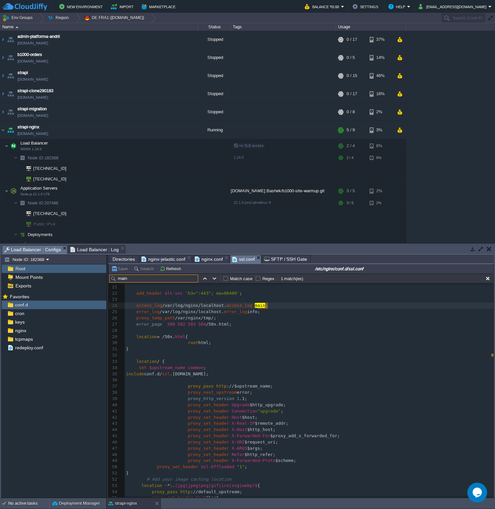
type input "main"
click at [275, 312] on pre "error_log /var/log/nginx/localhost. error_log info;" at bounding box center [309, 312] width 368 height 6
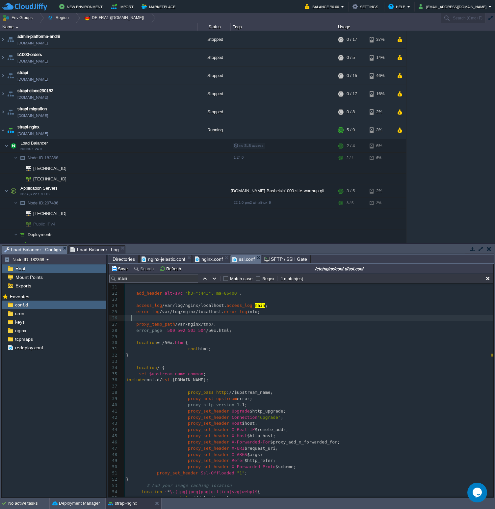
paste textarea
click at [122, 271] on button "Save" at bounding box center [120, 268] width 18 height 6
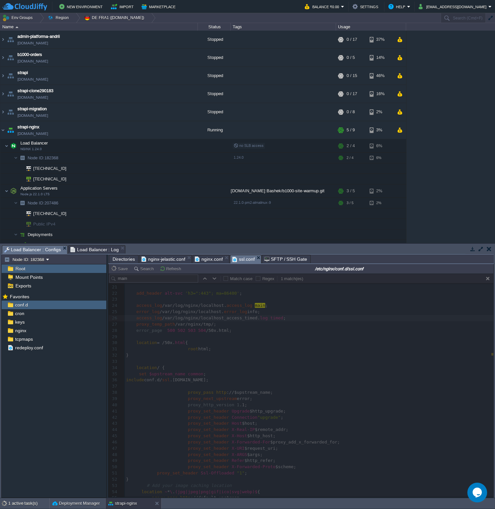
click at [209, 6] on td "New Environment Import Marketplace" at bounding box center [149, 7] width 295 height 10
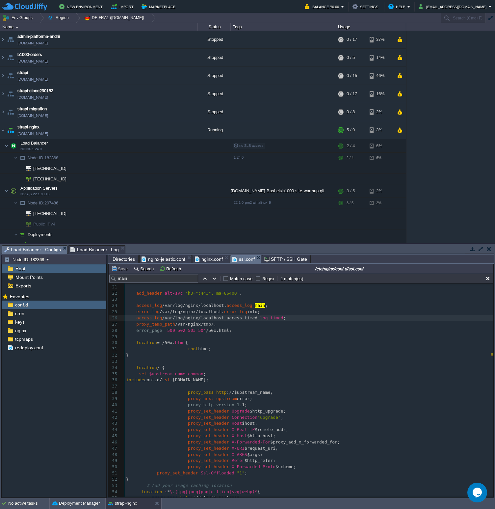
click at [161, 258] on span "nginx-jelastic.conf" at bounding box center [163, 259] width 44 height 8
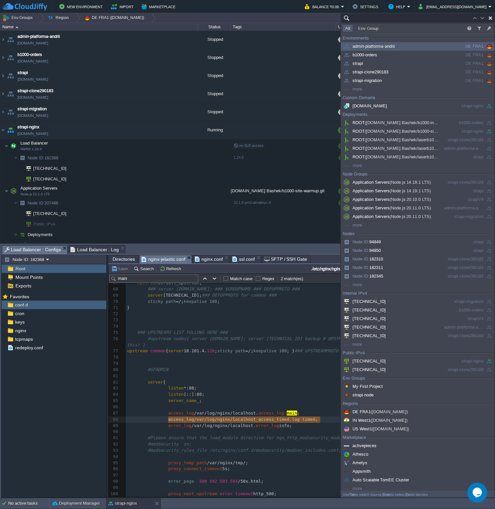
type input "Search (Cmd+F)"
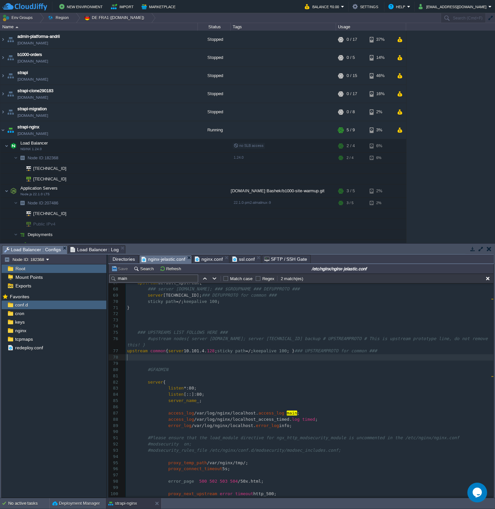
click at [239, 361] on pre "​" at bounding box center [309, 363] width 367 height 6
paste input "upstream_connect_time"
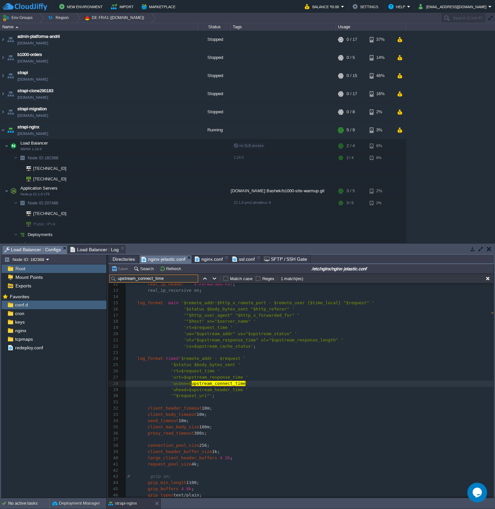
type input "upstream_connect_time"
click at [128, 157] on button "button" at bounding box center [129, 158] width 6 height 6
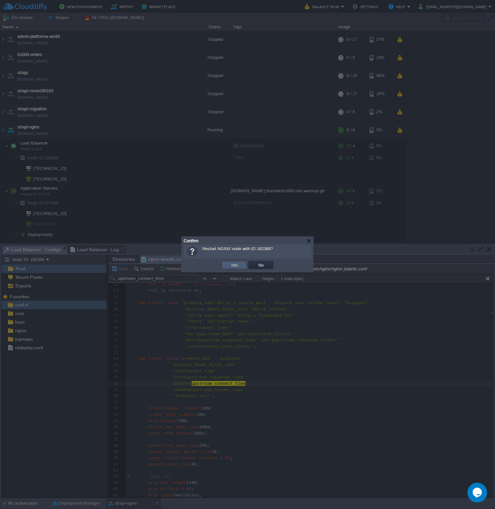
click at [234, 264] on button "Yes" at bounding box center [234, 265] width 11 height 6
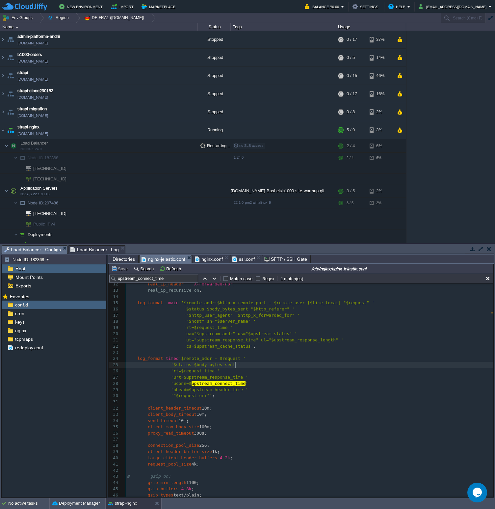
click at [234, 367] on span "'$status $body_bytes_sent '" at bounding box center [205, 364] width 69 height 5
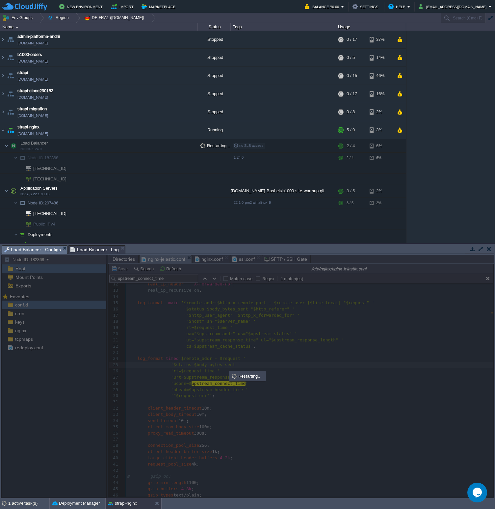
click at [260, 367] on div at bounding box center [247, 375] width 492 height 243
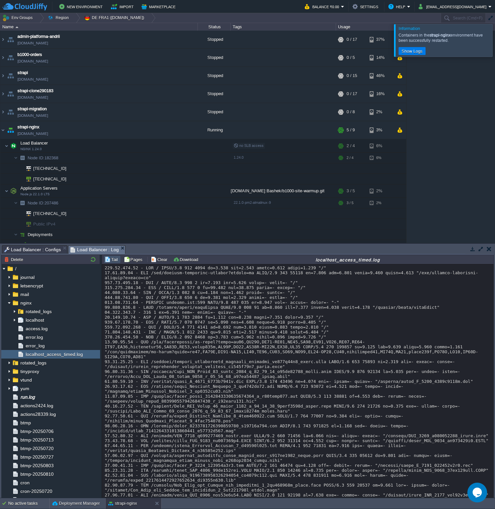
click at [96, 249] on span "Load Balancer : Log" at bounding box center [94, 249] width 49 height 8
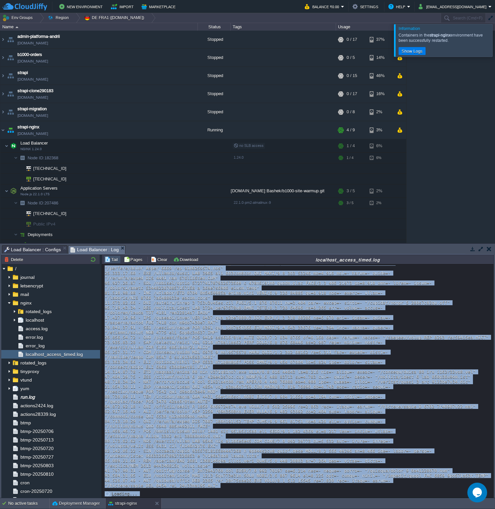
scroll to position [4954, 0]
drag, startPoint x: 105, startPoint y: 292, endPoint x: 129, endPoint y: 571, distance: 280.3
click at [129, 508] on html "New Environment Import Marketplace Bonus ₹0.00 Upgrade Account Balance ₹0.00 Se…" at bounding box center [247, 254] width 495 height 509
copy div "[TECHNICAL_ID] - GET /uploads/small_IMG_3568_min_05edea1881.JPG HTTP/2.0 200 19…"
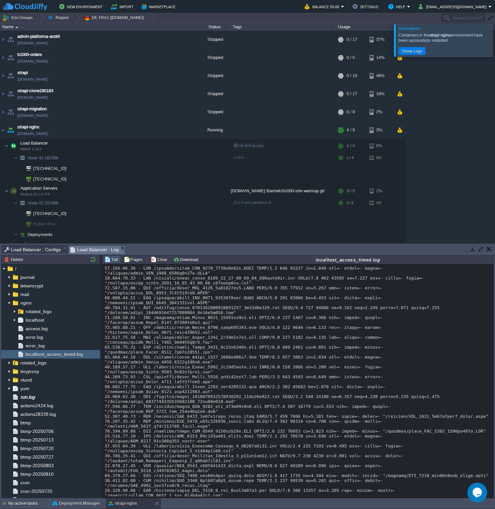
scroll to position [5862, 0]
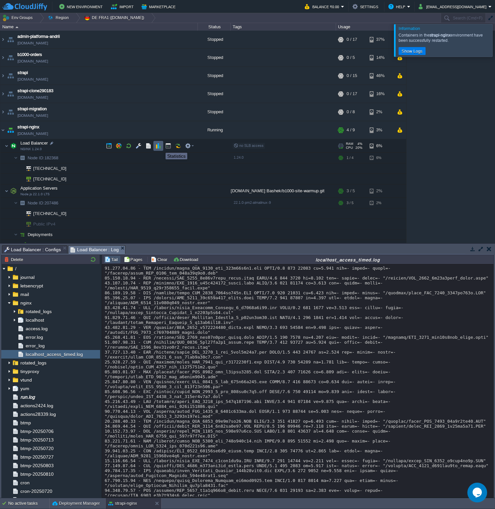
click at [157, 146] on button "button" at bounding box center [158, 146] width 6 height 6
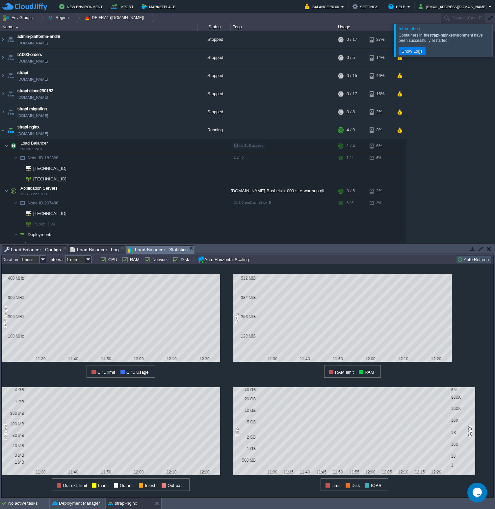
click at [93, 247] on span "Load Balancer : Log" at bounding box center [94, 249] width 49 height 8
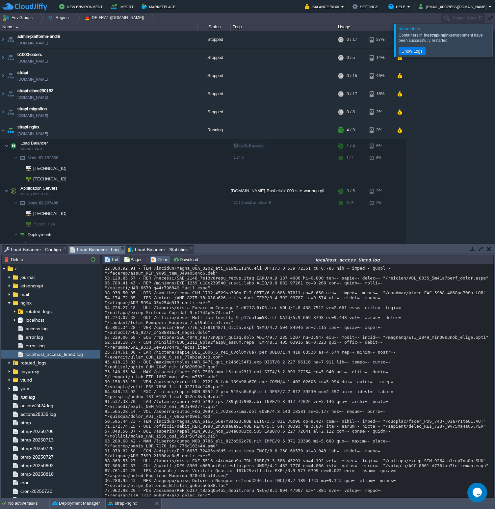
click at [155, 260] on button "Clear" at bounding box center [160, 259] width 18 height 6
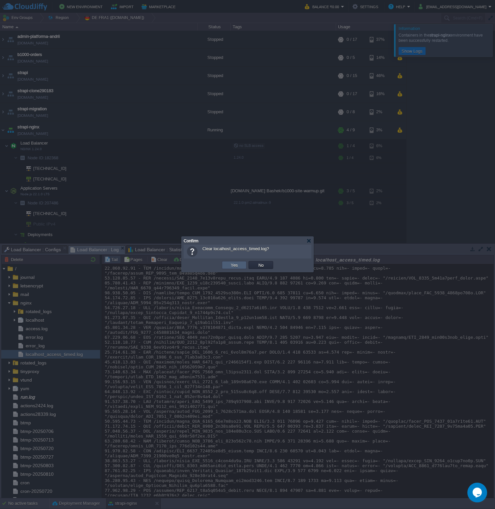
click at [234, 264] on button "Yes" at bounding box center [234, 265] width 11 height 6
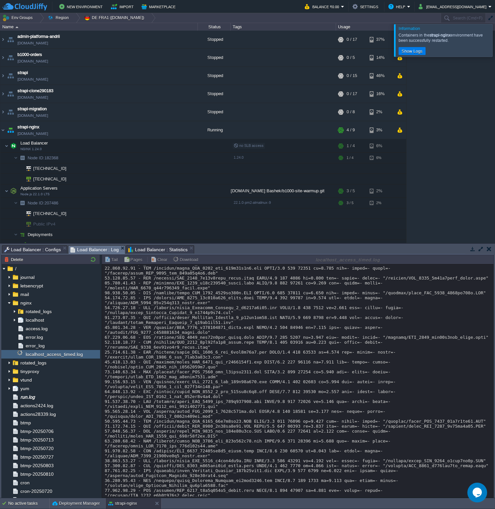
scroll to position [0, 0]
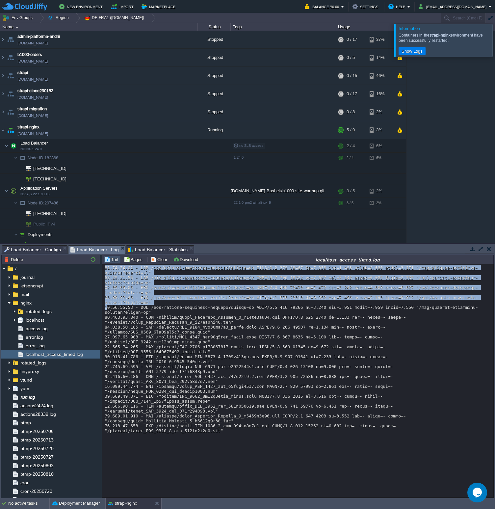
drag, startPoint x: 152, startPoint y: 318, endPoint x: 103, endPoint y: 311, distance: 49.5
click at [104, 311] on div "Loading..." at bounding box center [297, 380] width 391 height 233
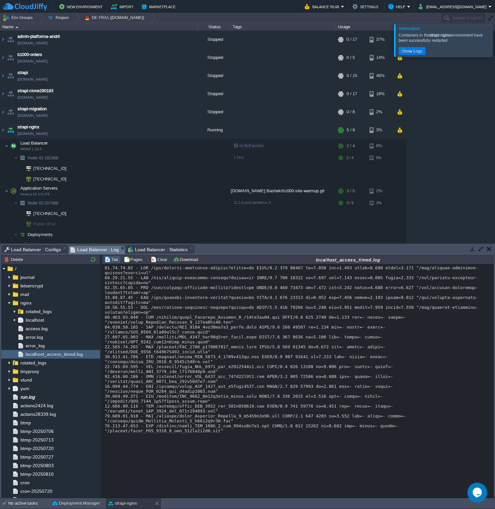
click at [131, 316] on div at bounding box center [298, 349] width 386 height 168
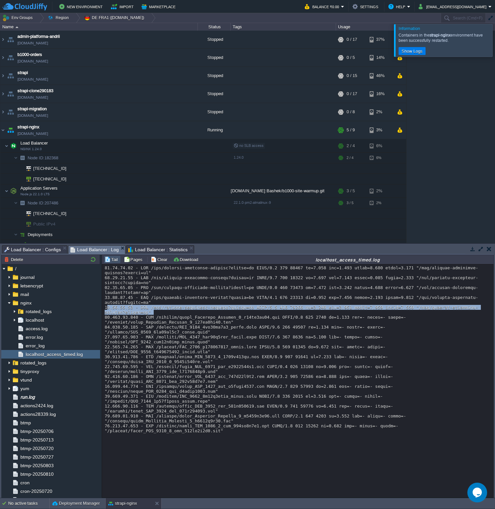
drag, startPoint x: 153, startPoint y: 317, endPoint x: 102, endPoint y: 312, distance: 51.6
click at [102, 312] on div "Loading..." at bounding box center [297, 380] width 391 height 233
copy div "[TECHNICAL_ID] - GET /api/algolia-inventary-records?locale=en HTTP/1.1 200 9135…"
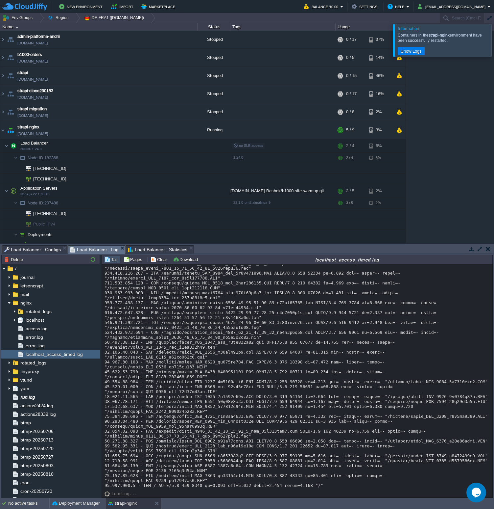
scroll to position [597, 0]
click at [61, 179] on div at bounding box center [60, 179] width 6 height 6
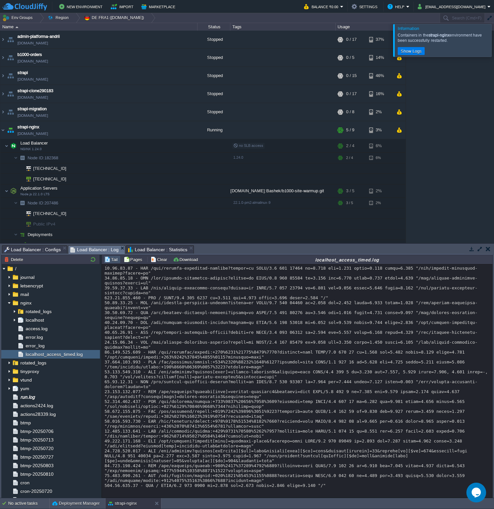
scroll to position [918, 0]
drag, startPoint x: 313, startPoint y: 476, endPoint x: 159, endPoint y: 475, distance: 154.0
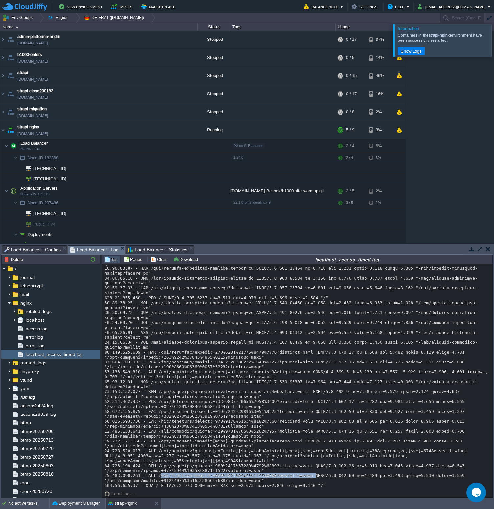
drag, startPoint x: 159, startPoint y: 475, endPoint x: 312, endPoint y: 475, distance: 153.0
copy div "/api/projects/callto:+380%2068%20542%2053%2095?populate=deep"
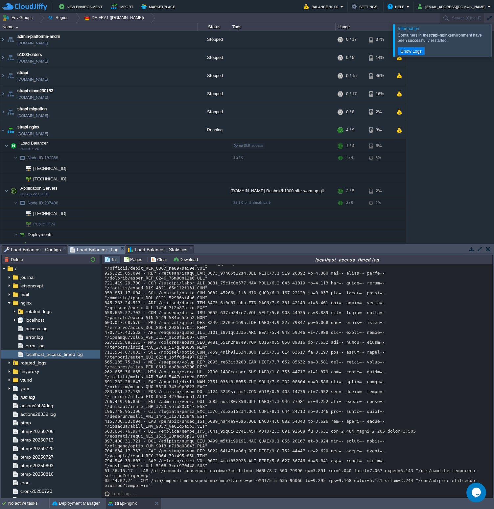
scroll to position [2812, 0]
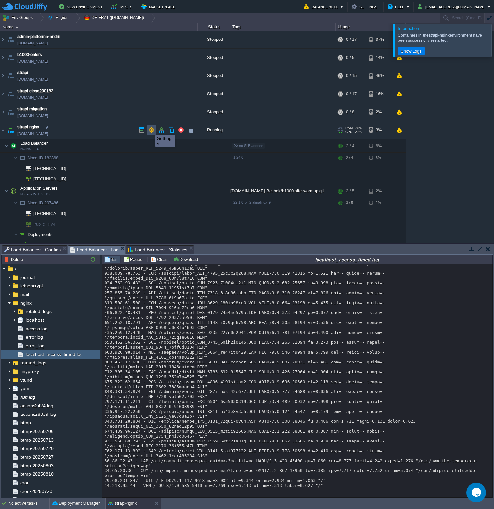
click at [151, 129] on button "button" at bounding box center [152, 130] width 6 height 6
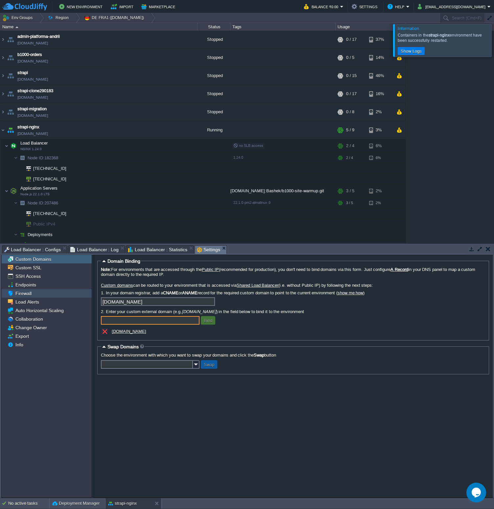
click at [35, 293] on div "Firewall" at bounding box center [47, 293] width 90 height 9
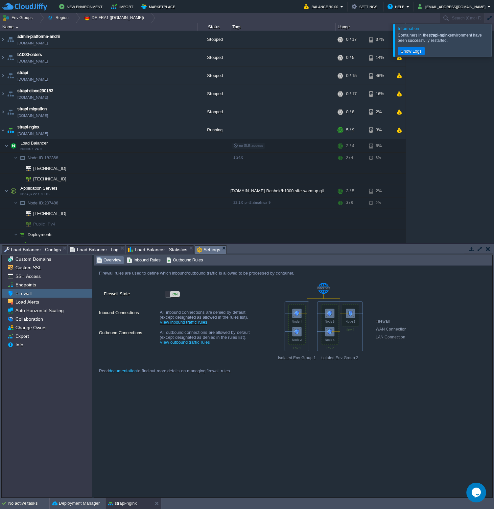
click at [281, 409] on div "Firewall rules are used to define which inbound/outbound traffic is allowed to …" at bounding box center [293, 381] width 399 height 232
click at [228, 275] on div "Firewall rules are used to define which inbound/outbound traffic is allowed to …" at bounding box center [251, 272] width 314 height 15
click at [222, 274] on div "Firewall rules are used to define which inbound/outbound traffic is allowed to …" at bounding box center [251, 272] width 314 height 15
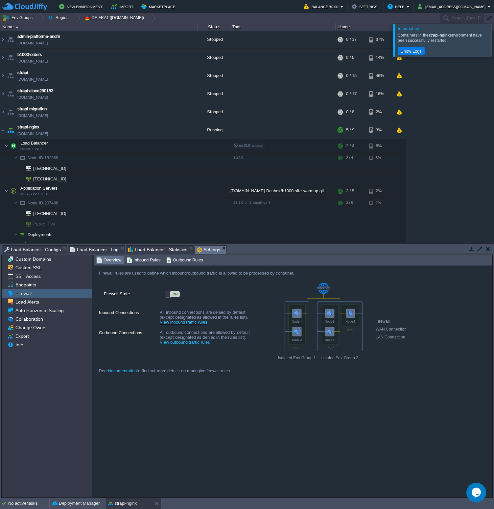
click at [255, 450] on div "Firewall rules are used to define which inbound/outbound traffic is allowed to …" at bounding box center [293, 381] width 399 height 232
click at [128, 372] on link "documentation" at bounding box center [123, 370] width 28 height 5
click at [162, 462] on div "Firewall rules are used to define which inbound/outbound traffic is allowed to …" at bounding box center [293, 381] width 399 height 232
click at [181, 321] on link "View inbound traffic rules" at bounding box center [184, 321] width 48 height 5
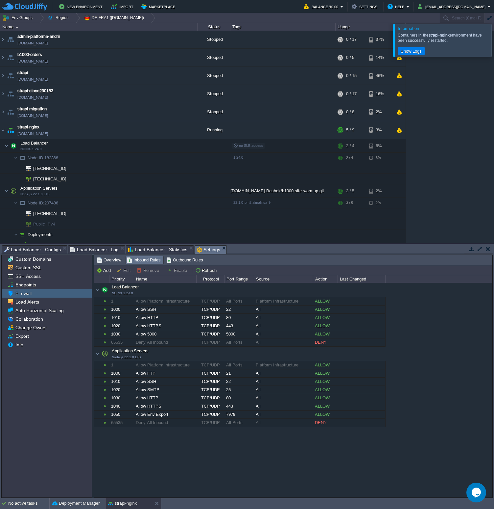
click at [175, 439] on div "Load Balancer NGINX 1.24.0 Load Balancer NGINX 1.24.0 1 Allow Platform Infrastr…" at bounding box center [293, 390] width 399 height 214
click at [111, 260] on span "Overview" at bounding box center [109, 259] width 24 height 7
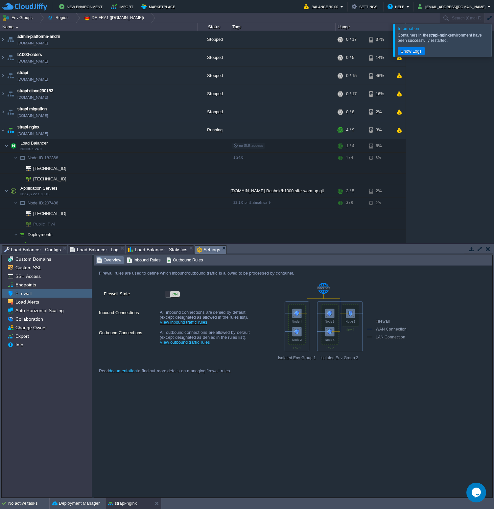
click at [153, 443] on div "Firewall rules are used to define which inbound/outbound traffic is allowed to …" at bounding box center [293, 381] width 399 height 232
click at [174, 294] on div "ON" at bounding box center [175, 294] width 10 height 6
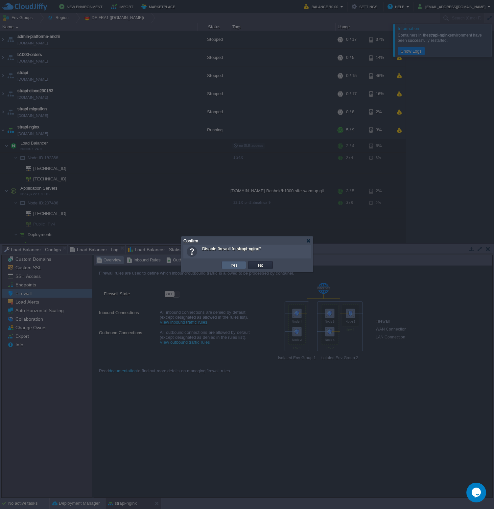
click at [235, 264] on button "Yes" at bounding box center [234, 265] width 11 height 6
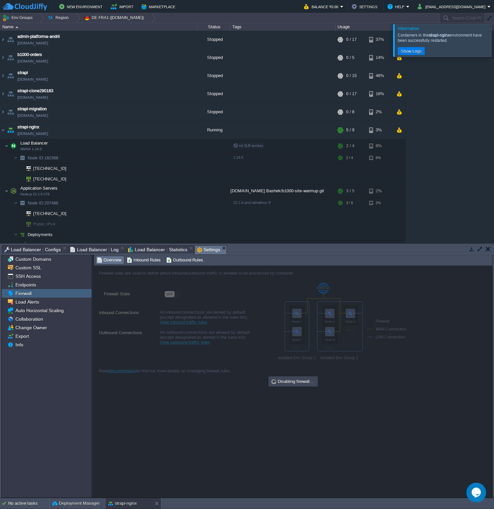
click at [494, 39] on div at bounding box center [502, 40] width 0 height 32
click at [429, 105] on div "admin-platforma-andrii [DOMAIN_NAME] Stopped + Add to Env Group RAM 0% CPU 0% 0…" at bounding box center [247, 137] width 494 height 212
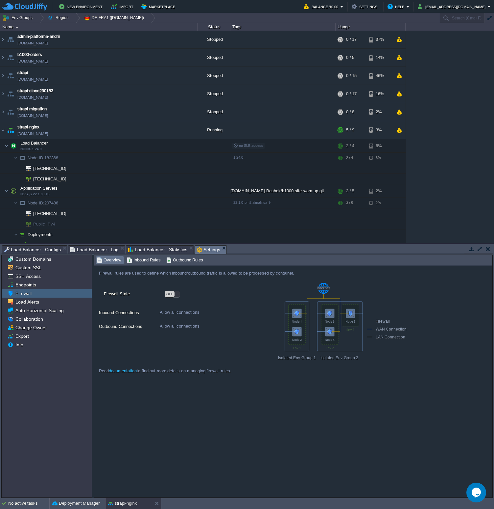
click at [429, 105] on div "admin-platforma-andrii [DOMAIN_NAME] Stopped + Add to Env Group RAM 0% CPU 0% 0…" at bounding box center [247, 137] width 494 height 212
